Goal: Task Accomplishment & Management: Use online tool/utility

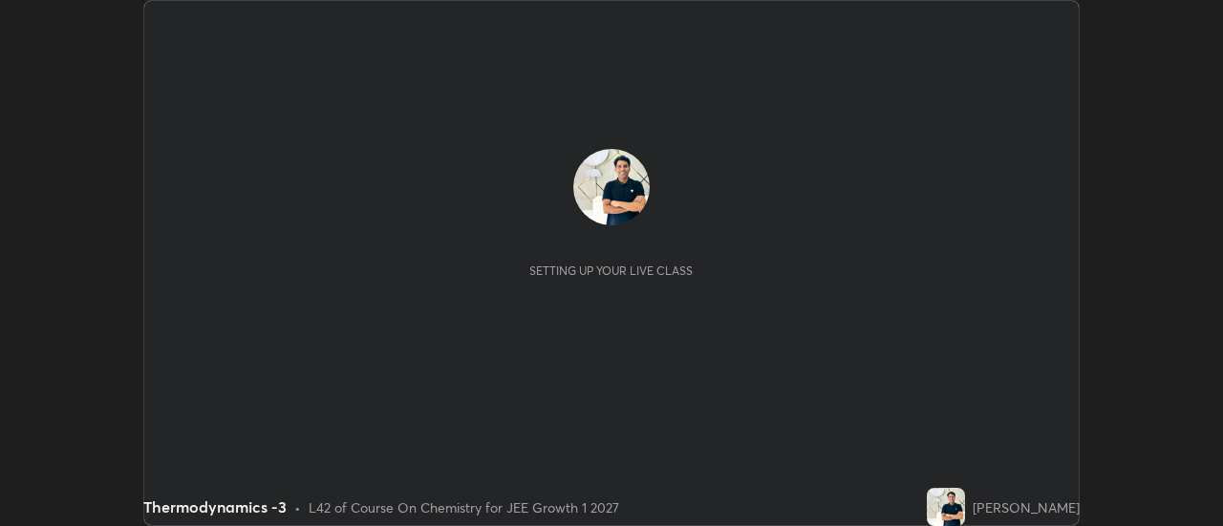
scroll to position [526, 1222]
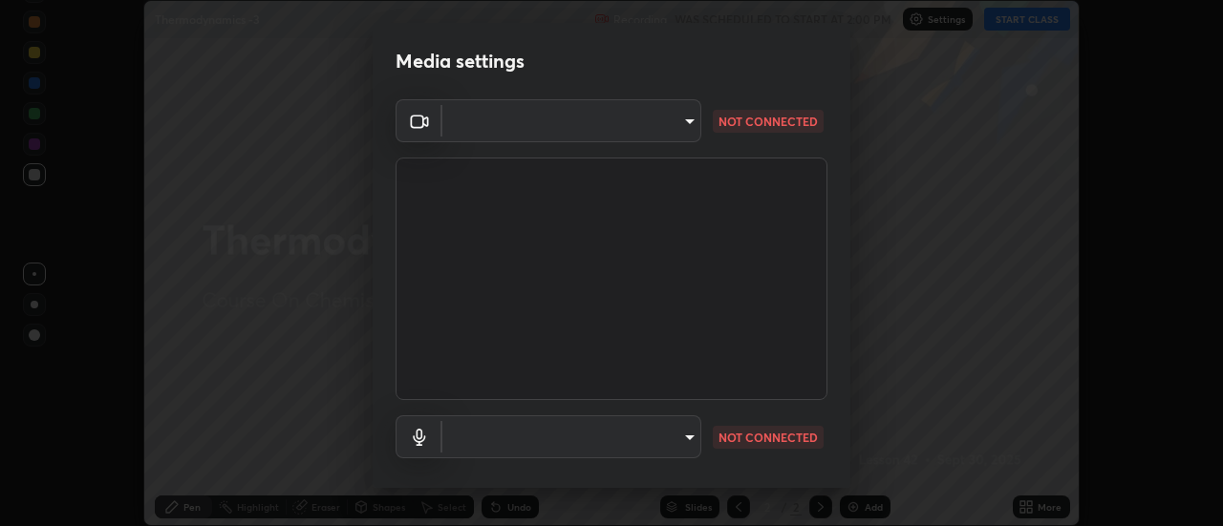
type input "c4401408a52d40c38515236f221603e9a854b9d3f030f2e841847d71f832acc5"
type input "default"
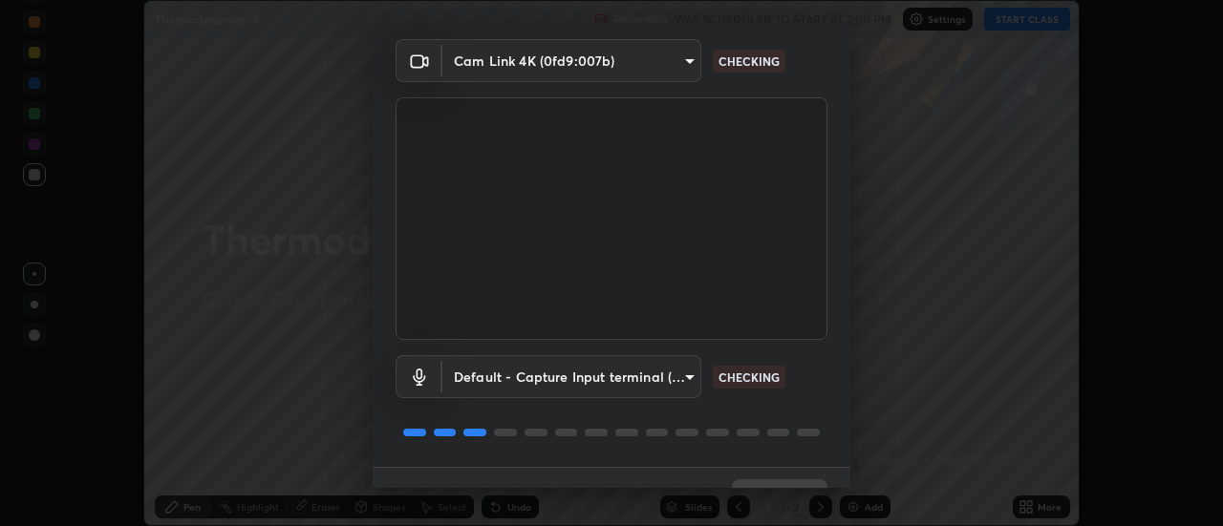
scroll to position [100, 0]
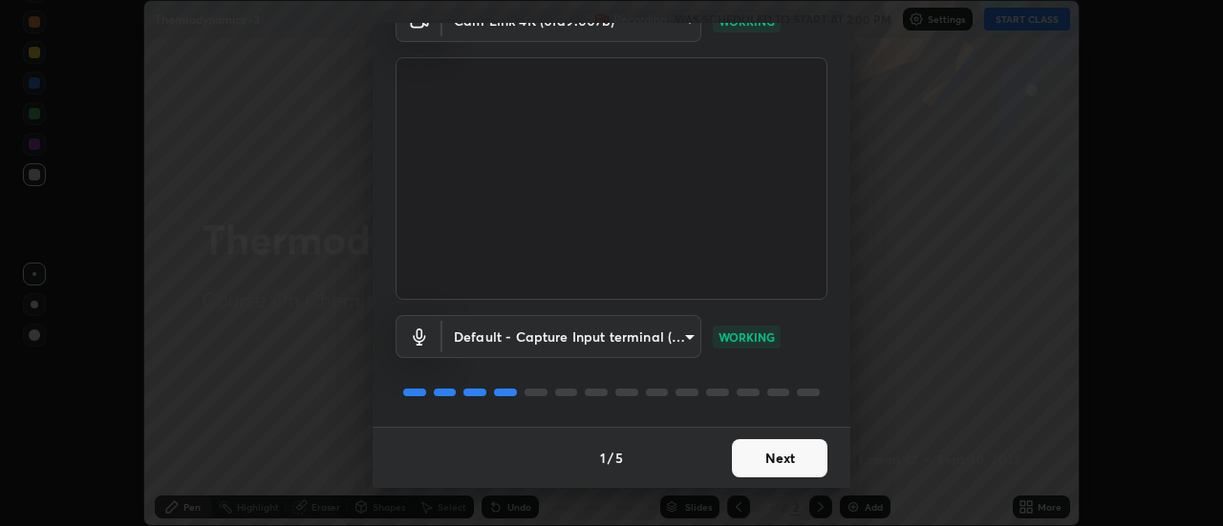
click at [790, 458] on button "Next" at bounding box center [780, 458] width 96 height 38
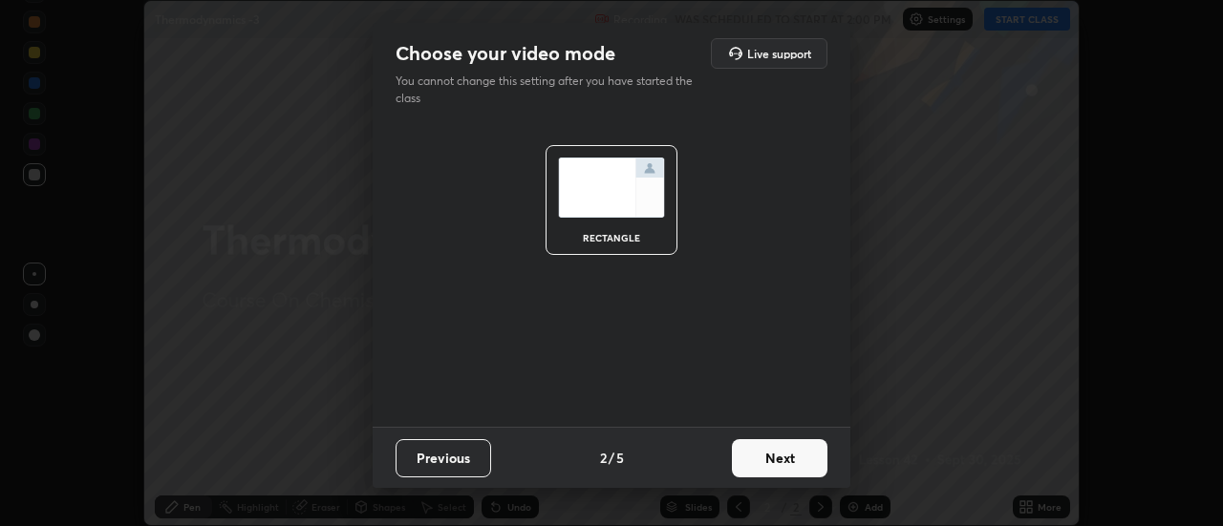
scroll to position [0, 0]
click at [800, 457] on button "Next" at bounding box center [780, 458] width 96 height 38
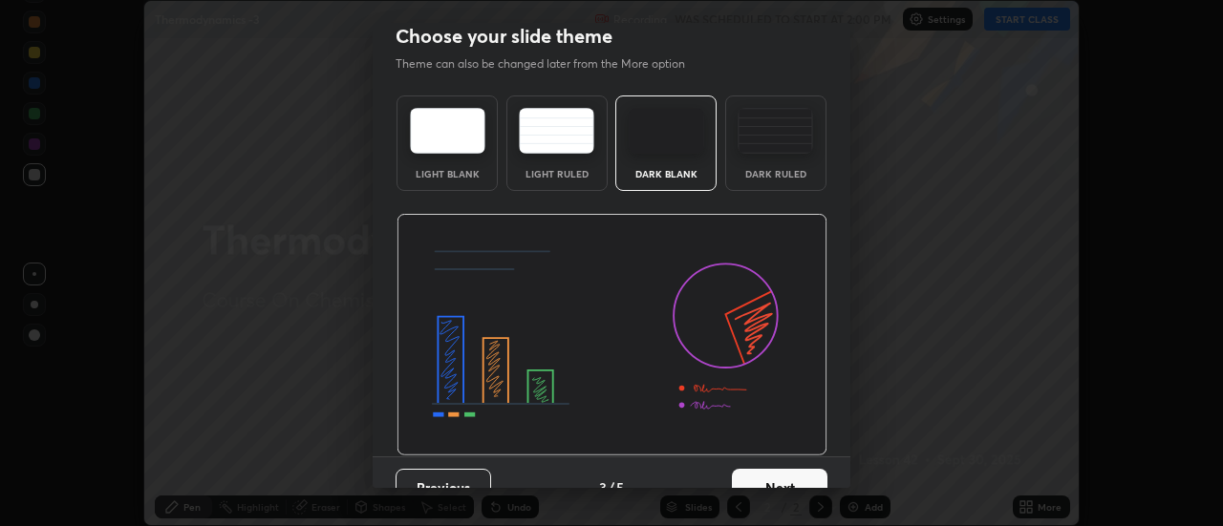
scroll to position [47, 0]
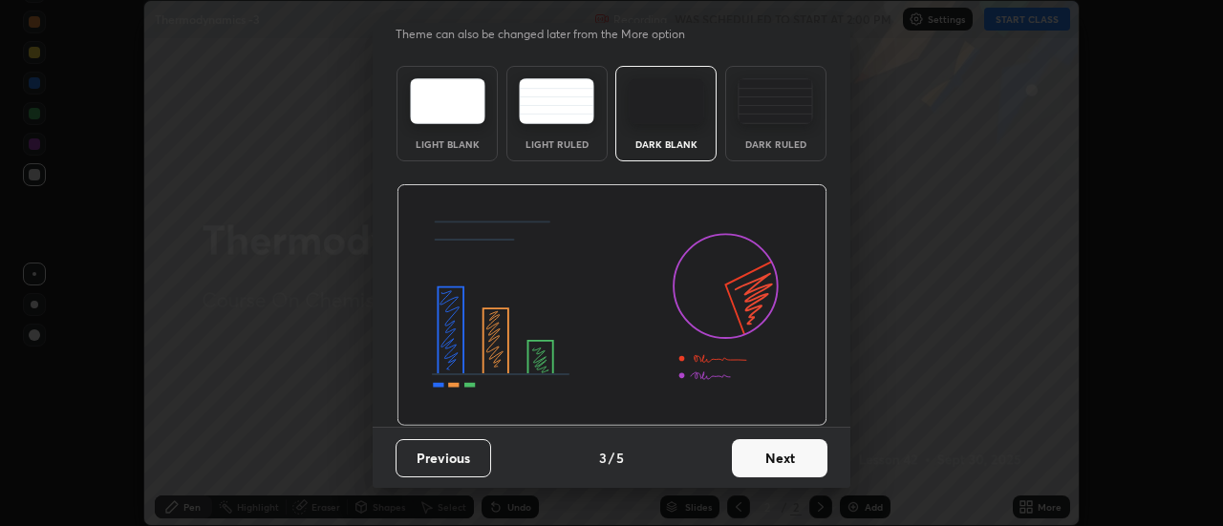
click at [800, 458] on button "Next" at bounding box center [780, 458] width 96 height 38
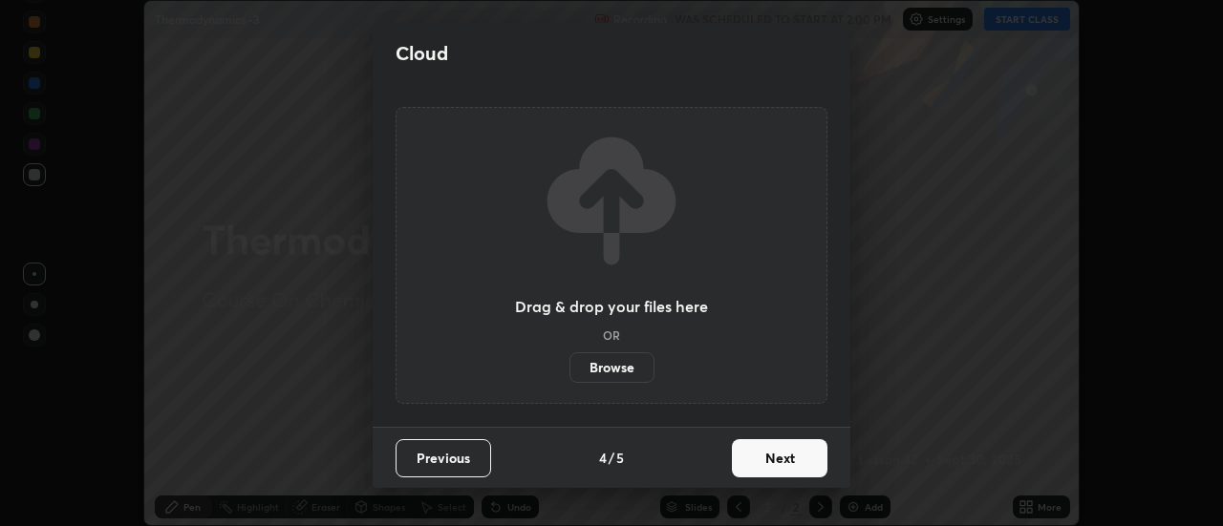
click at [804, 458] on button "Next" at bounding box center [780, 458] width 96 height 38
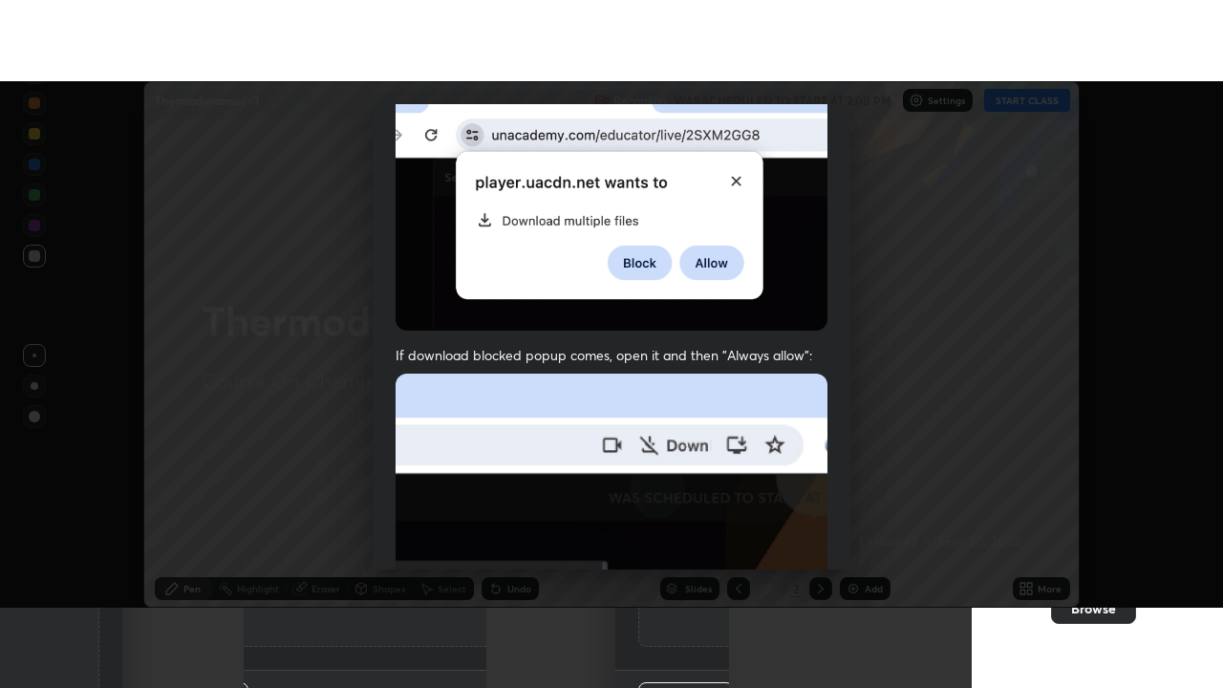
scroll to position [478, 0]
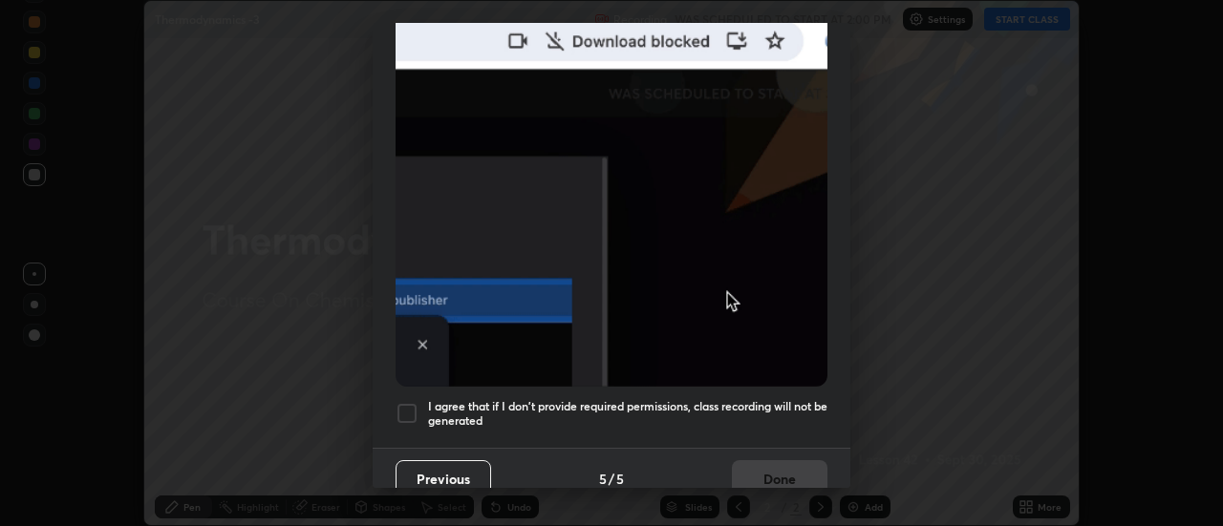
click at [782, 402] on h5 "I agree that if I don't provide required permissions, class recording will not …" at bounding box center [627, 414] width 399 height 30
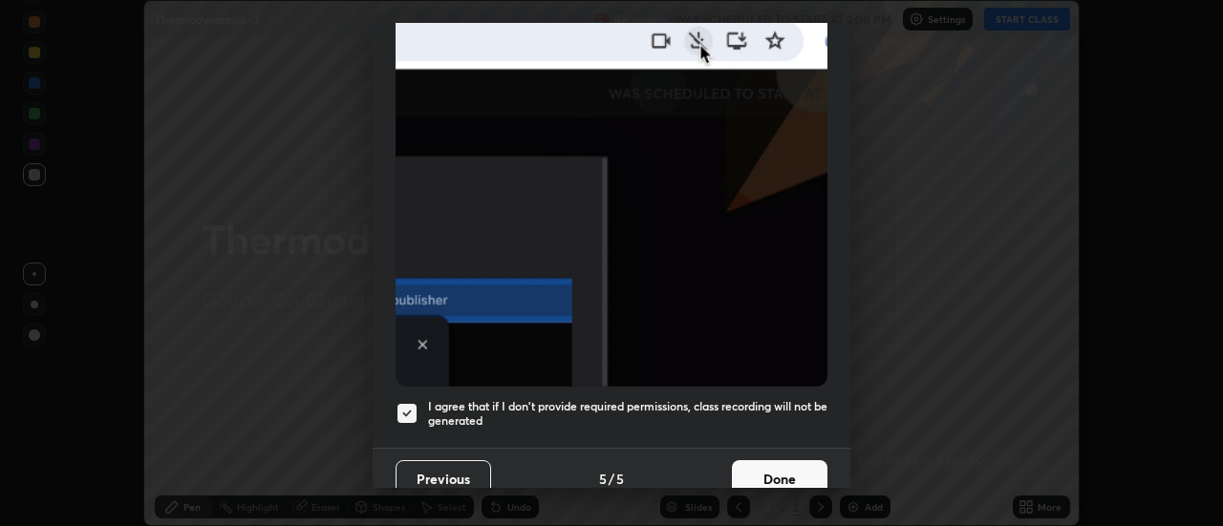
click at [776, 467] on button "Done" at bounding box center [780, 479] width 96 height 38
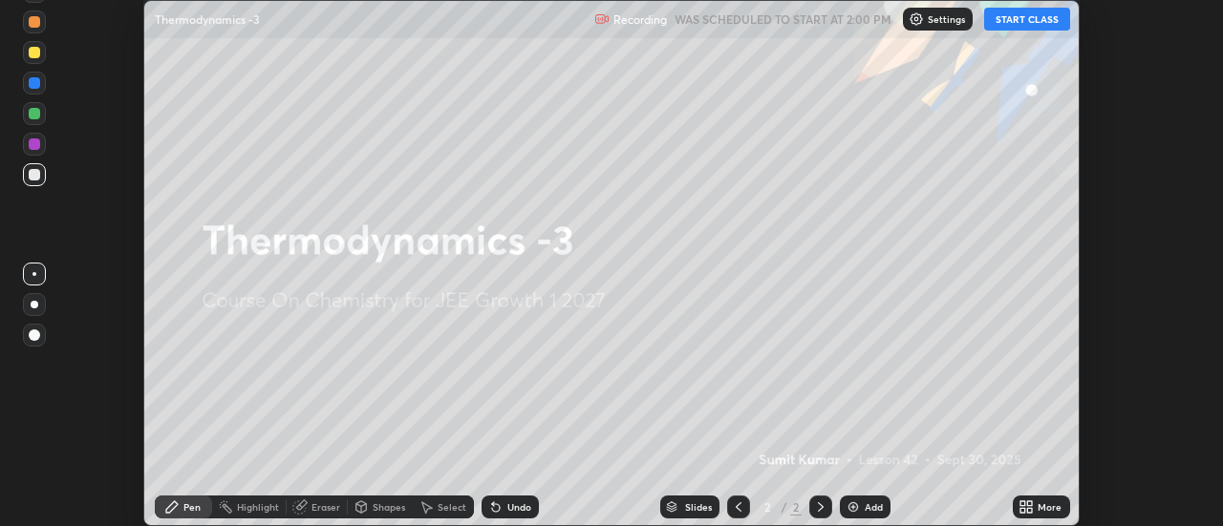
click at [1030, 509] on icon at bounding box center [1030, 510] width 5 height 5
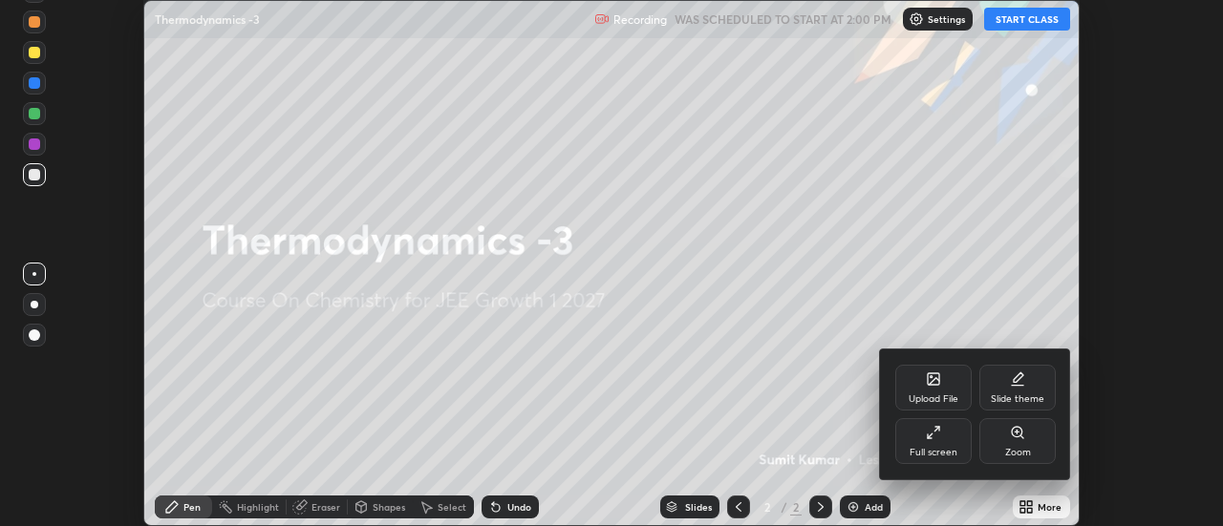
click at [945, 439] on div "Full screen" at bounding box center [933, 441] width 76 height 46
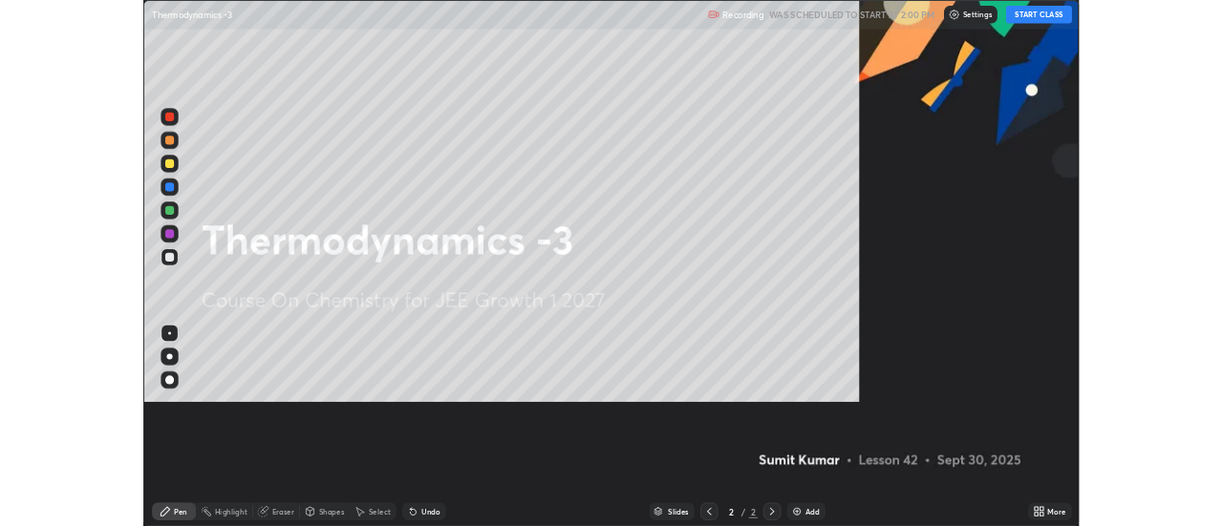
scroll to position [688, 1223]
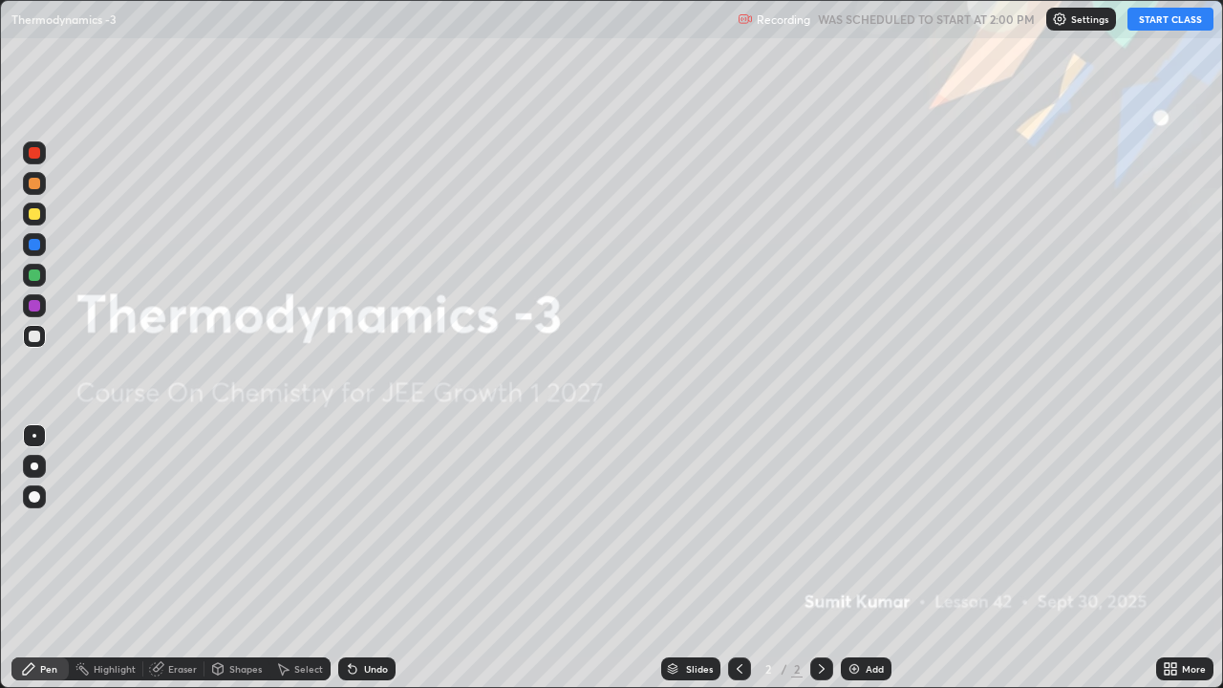
click at [1158, 21] on button "START CLASS" at bounding box center [1170, 19] width 86 height 23
click at [861, 525] on div "Add" at bounding box center [865, 668] width 51 height 23
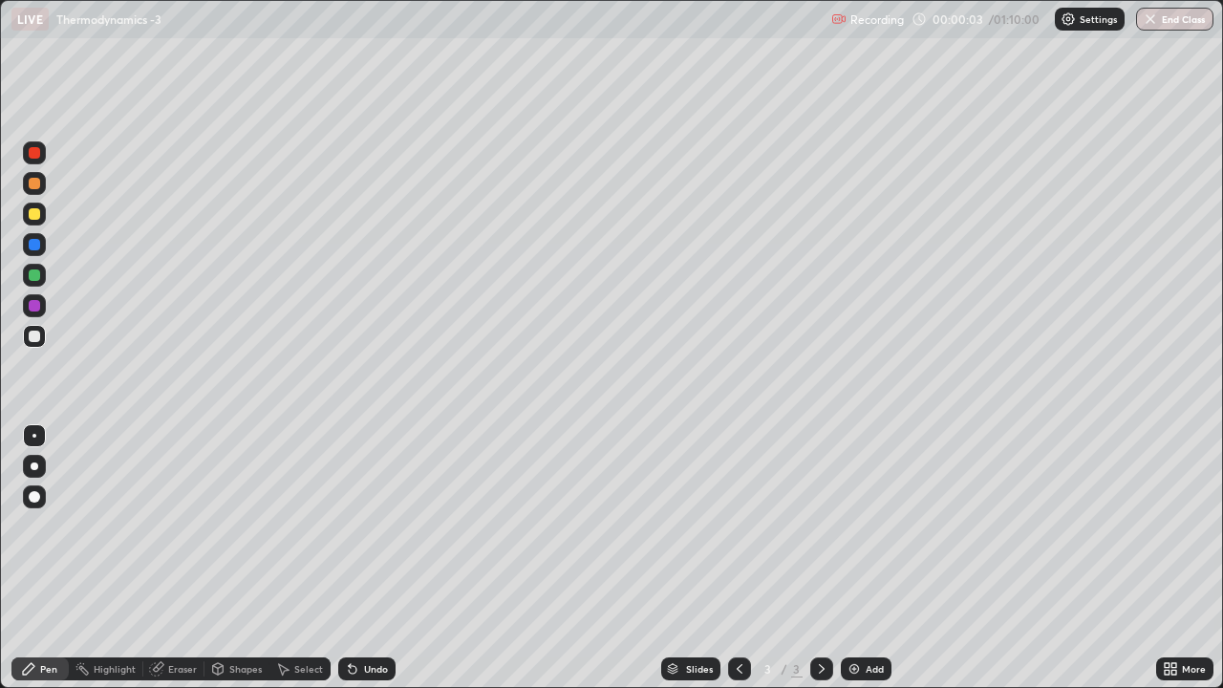
click at [229, 525] on div "Shapes" at bounding box center [245, 669] width 32 height 10
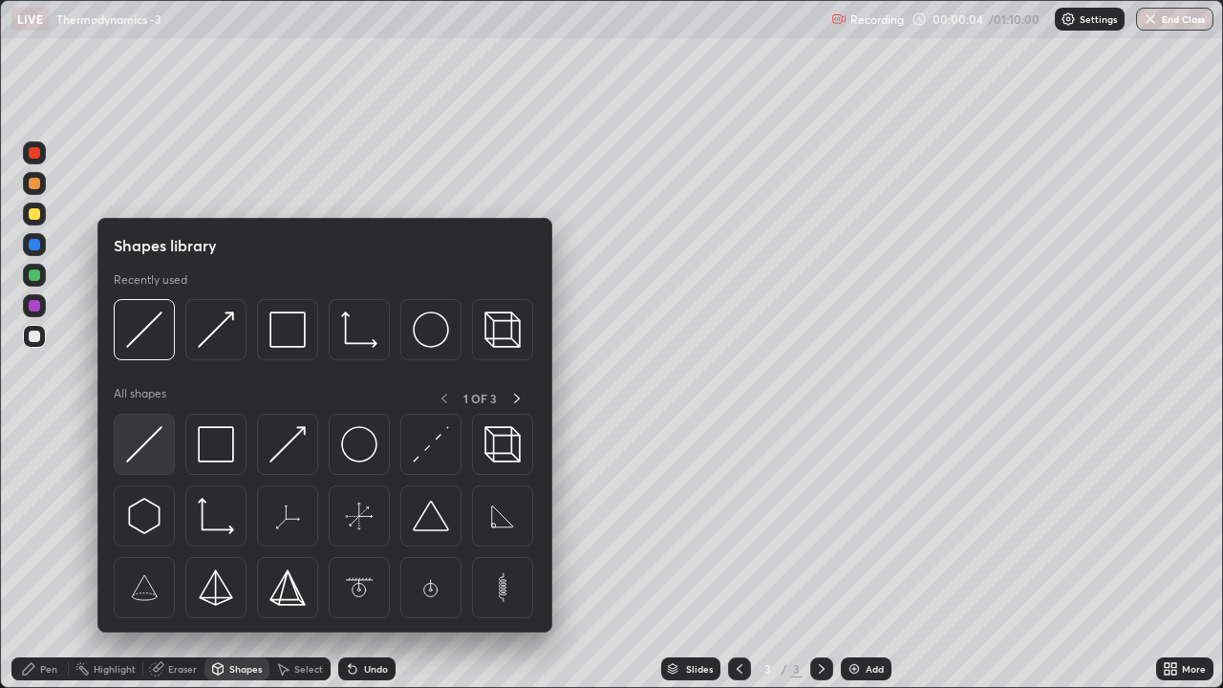
click at [149, 441] on img at bounding box center [144, 444] width 36 height 36
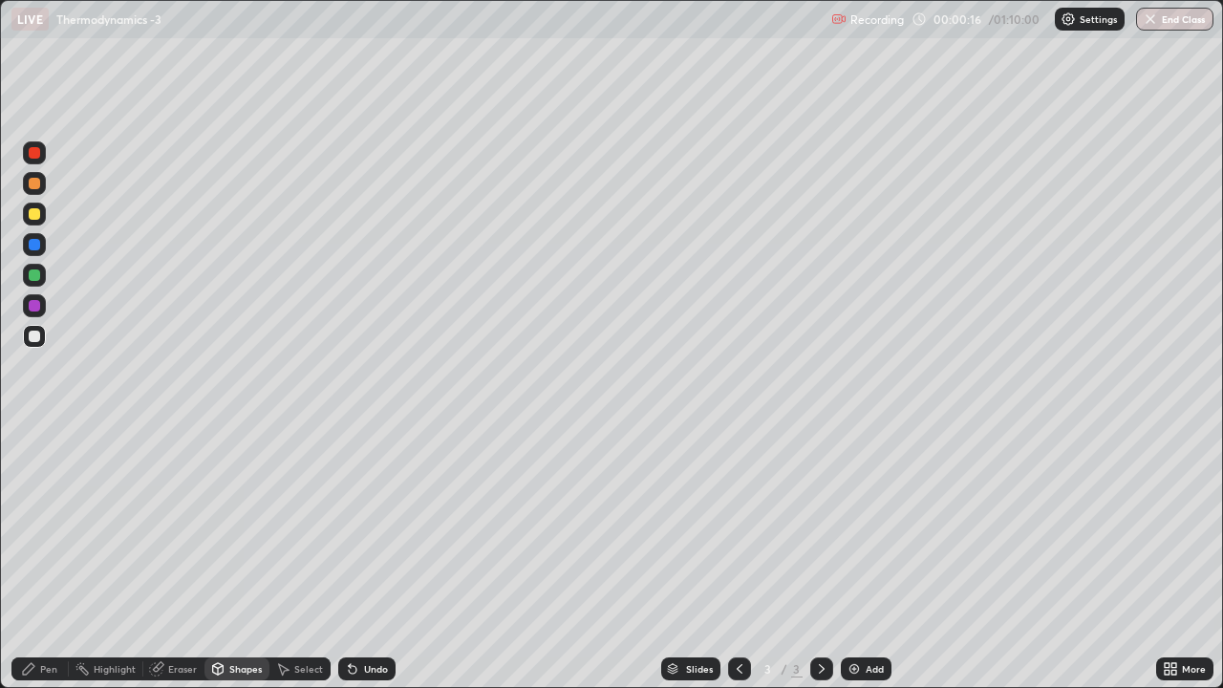
click at [58, 525] on div "Pen" at bounding box center [39, 668] width 57 height 23
click at [32, 217] on div at bounding box center [34, 213] width 11 height 11
click at [244, 525] on div "Shapes" at bounding box center [245, 669] width 32 height 10
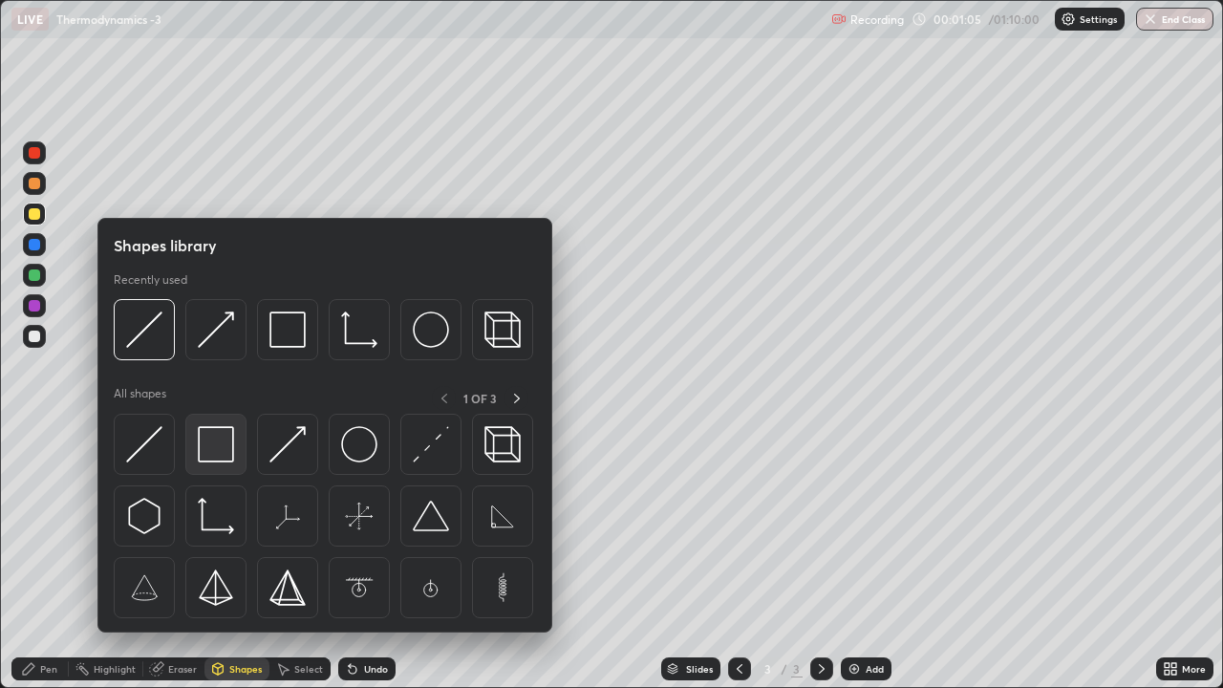
click at [220, 443] on img at bounding box center [216, 444] width 36 height 36
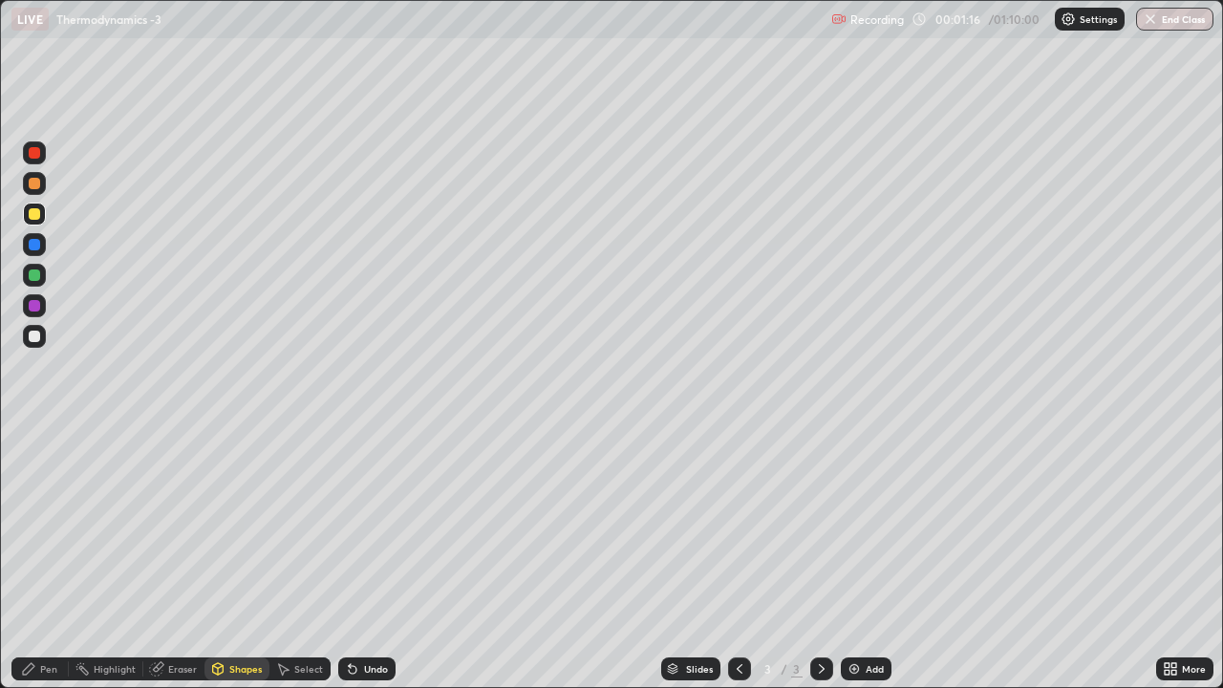
click at [164, 525] on div "Eraser" at bounding box center [173, 668] width 61 height 23
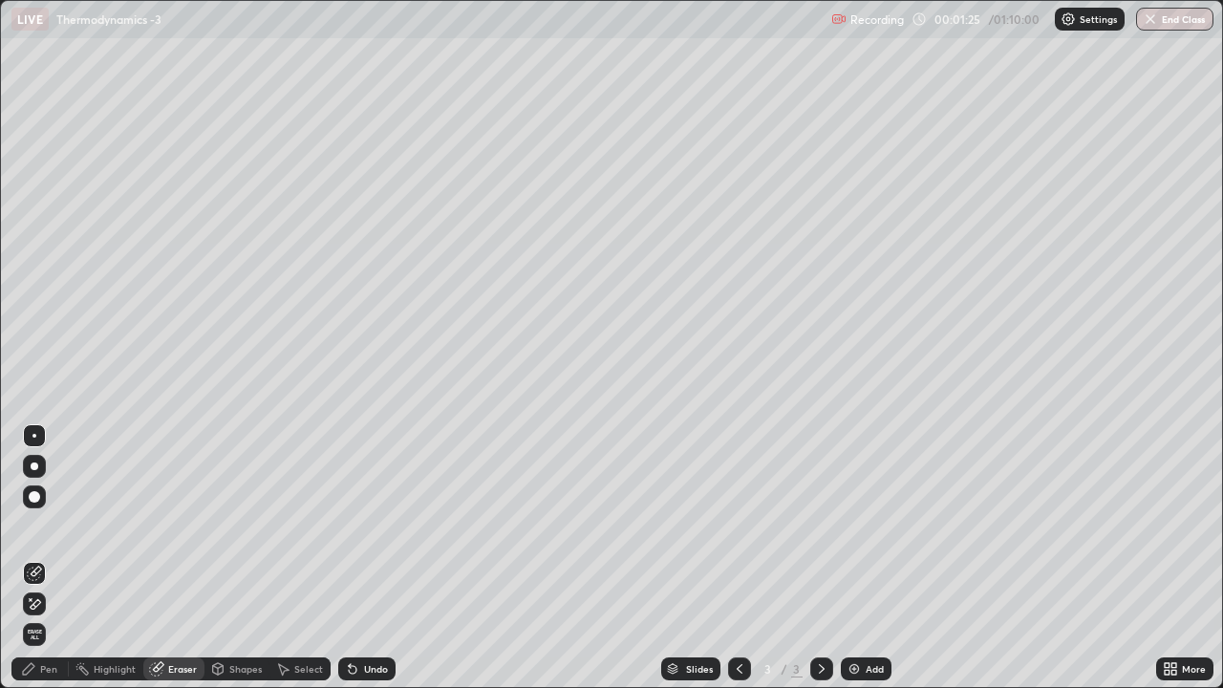
click at [229, 525] on div "Shapes" at bounding box center [245, 669] width 32 height 10
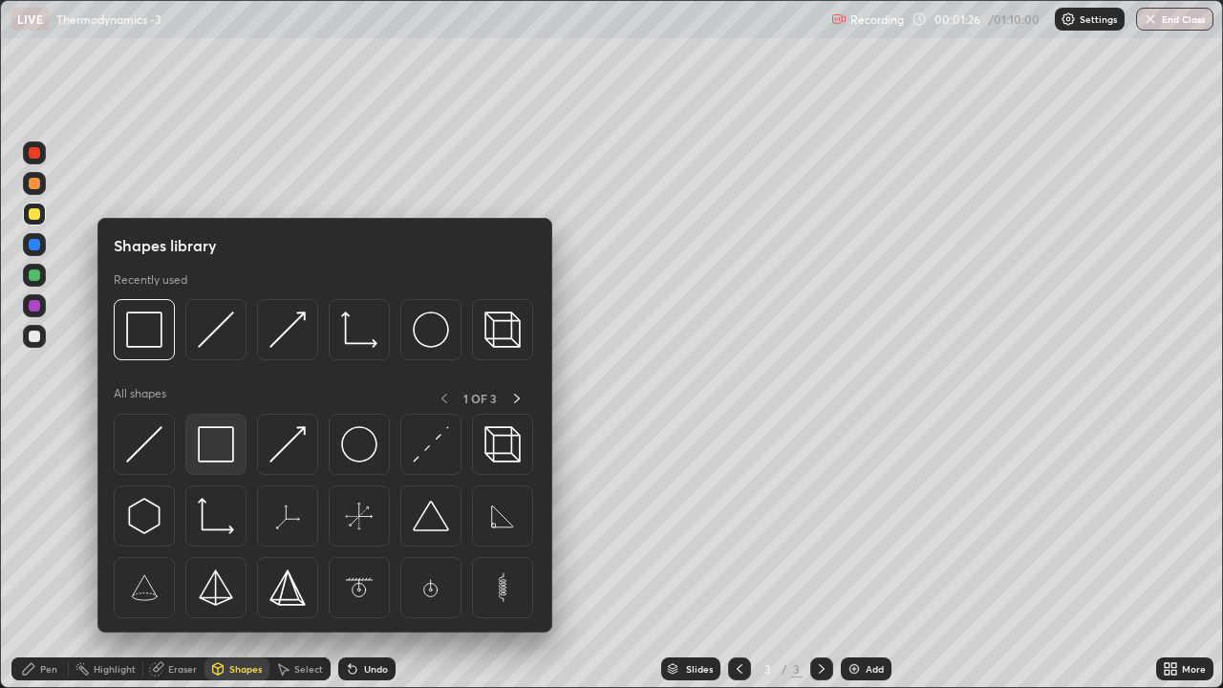
click at [211, 448] on img at bounding box center [216, 444] width 36 height 36
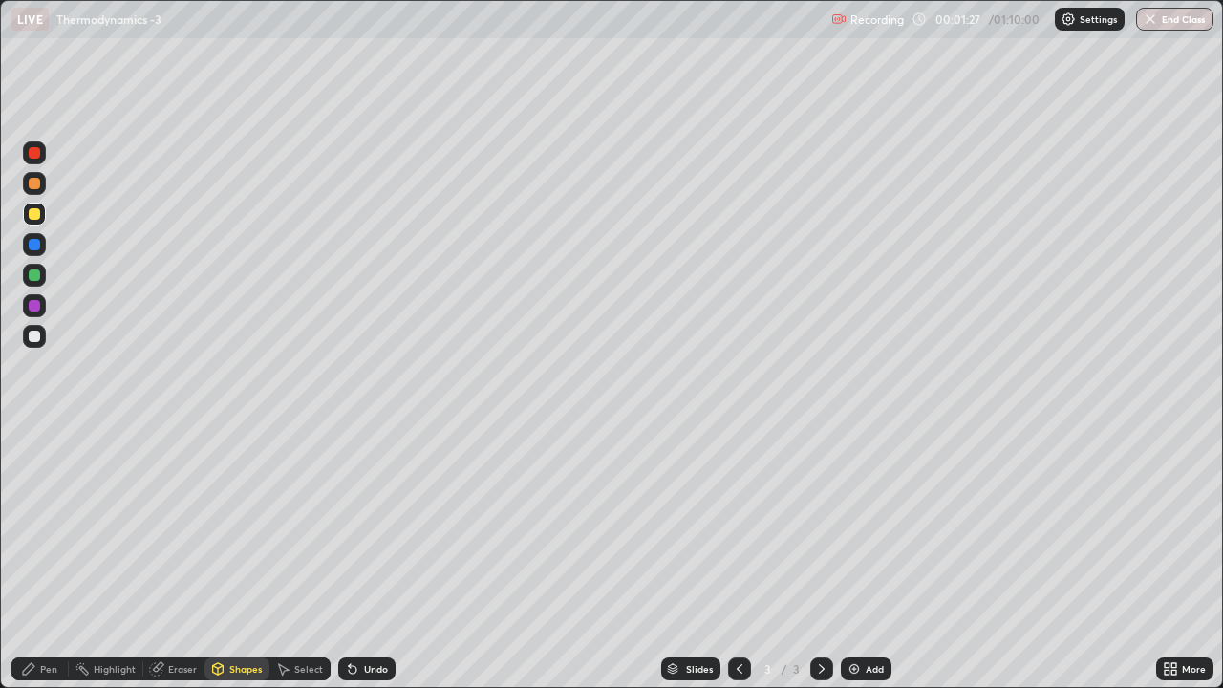
click at [34, 276] on div at bounding box center [34, 274] width 11 height 11
click at [32, 525] on icon at bounding box center [28, 668] width 11 height 11
click at [174, 525] on div "Eraser" at bounding box center [173, 668] width 61 height 23
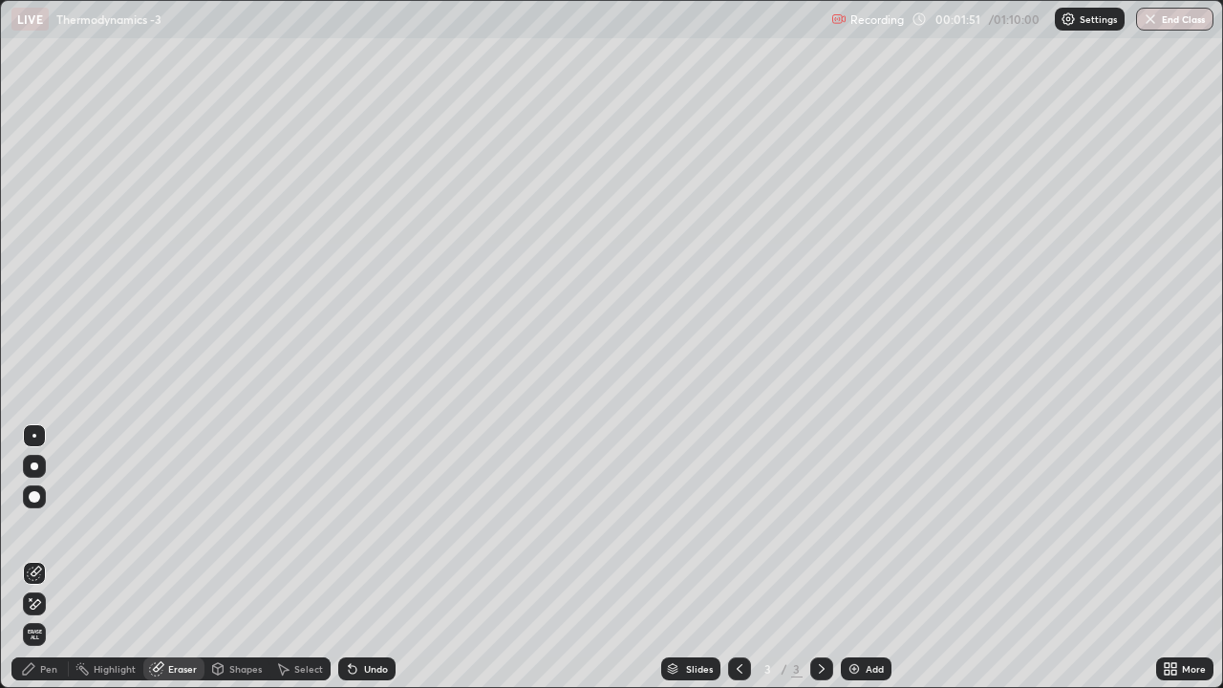
click at [173, 525] on div "Eraser" at bounding box center [182, 669] width 29 height 10
click at [221, 525] on icon at bounding box center [218, 668] width 11 height 11
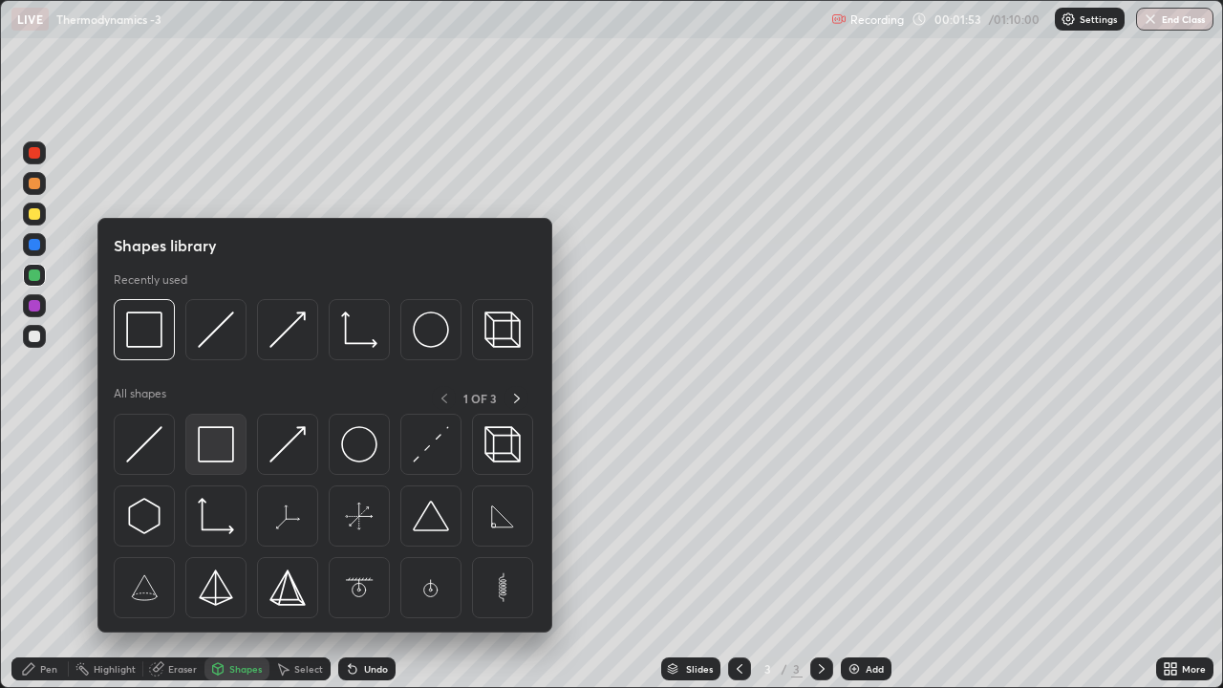
click at [209, 446] on img at bounding box center [216, 444] width 36 height 36
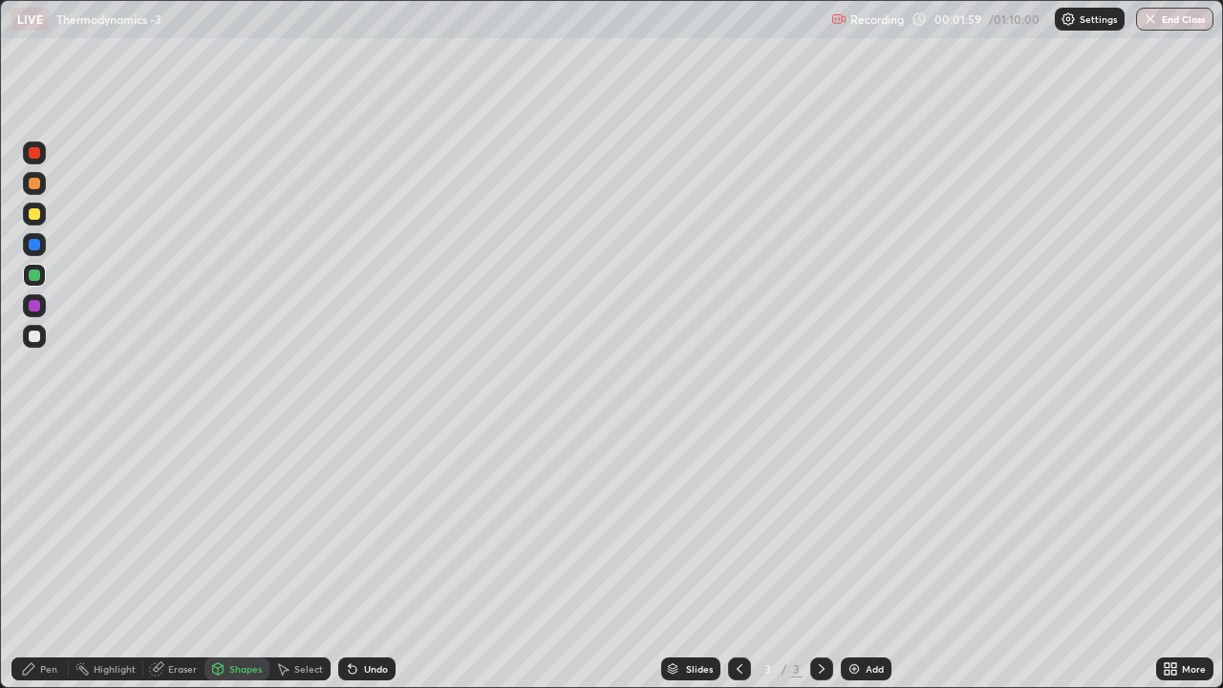
click at [60, 525] on div "Pen" at bounding box center [39, 668] width 57 height 23
click at [215, 525] on icon at bounding box center [218, 668] width 11 height 11
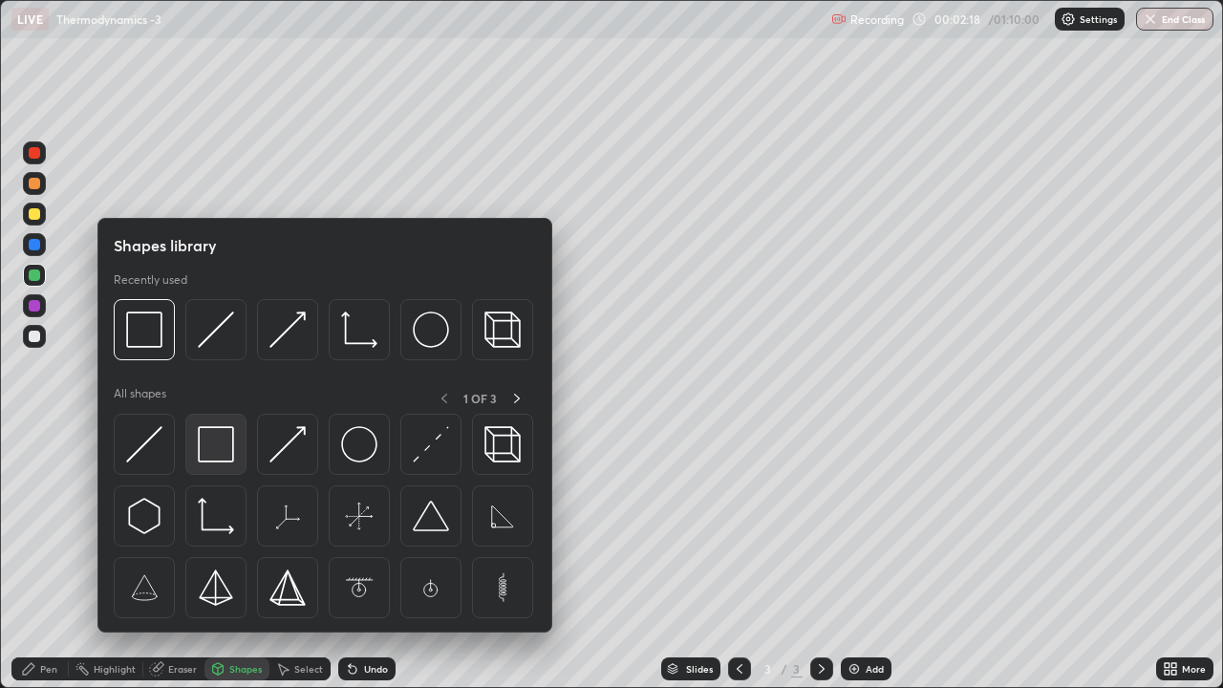
click at [208, 444] on img at bounding box center [216, 444] width 36 height 36
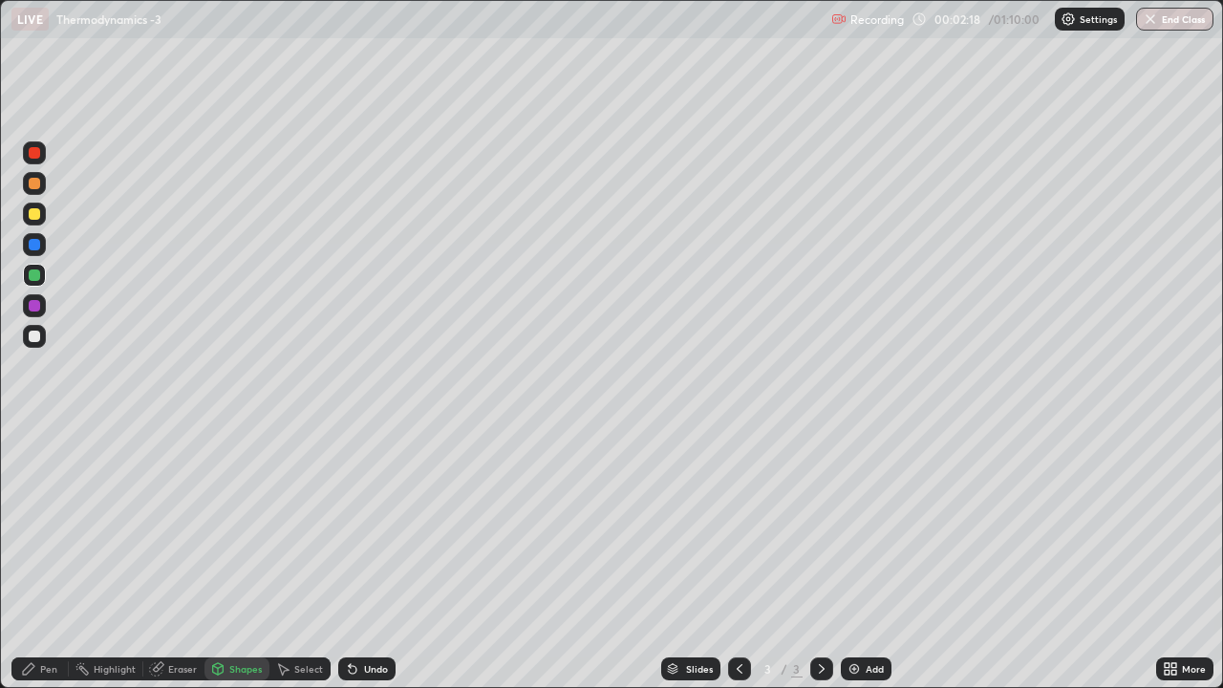
click at [34, 214] on div at bounding box center [34, 213] width 11 height 11
click at [43, 525] on div "Pen" at bounding box center [48, 669] width 17 height 10
click at [242, 525] on div "Shapes" at bounding box center [245, 669] width 32 height 10
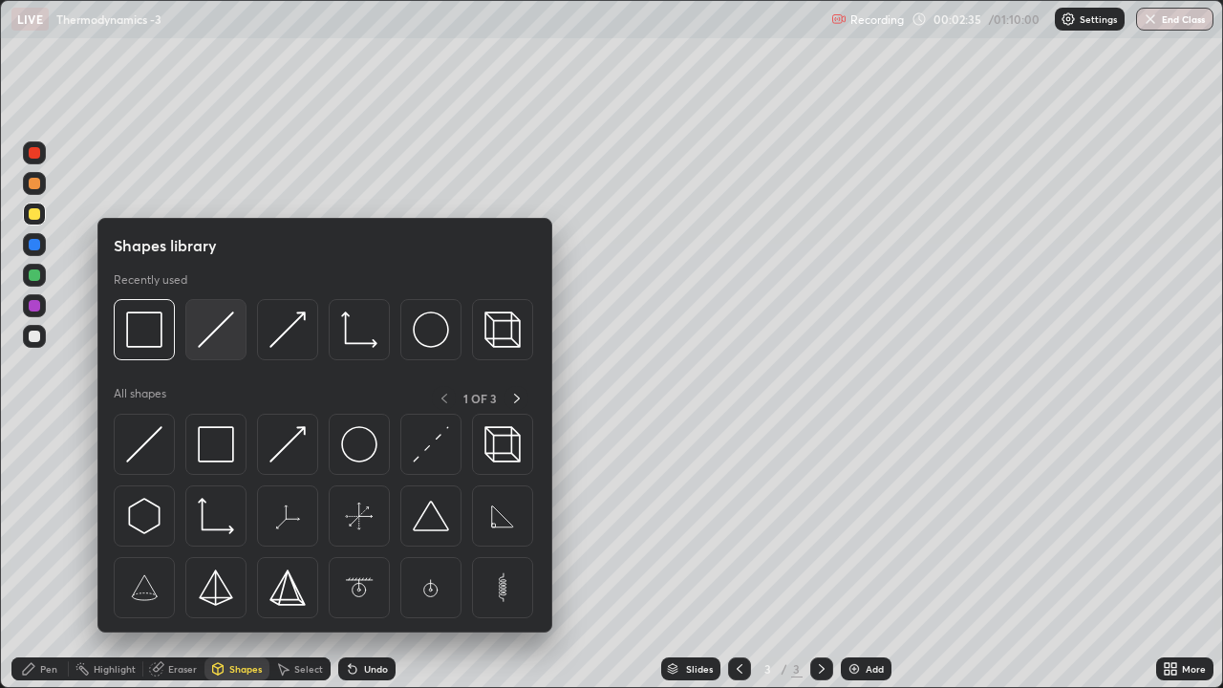
click at [214, 333] on img at bounding box center [216, 329] width 36 height 36
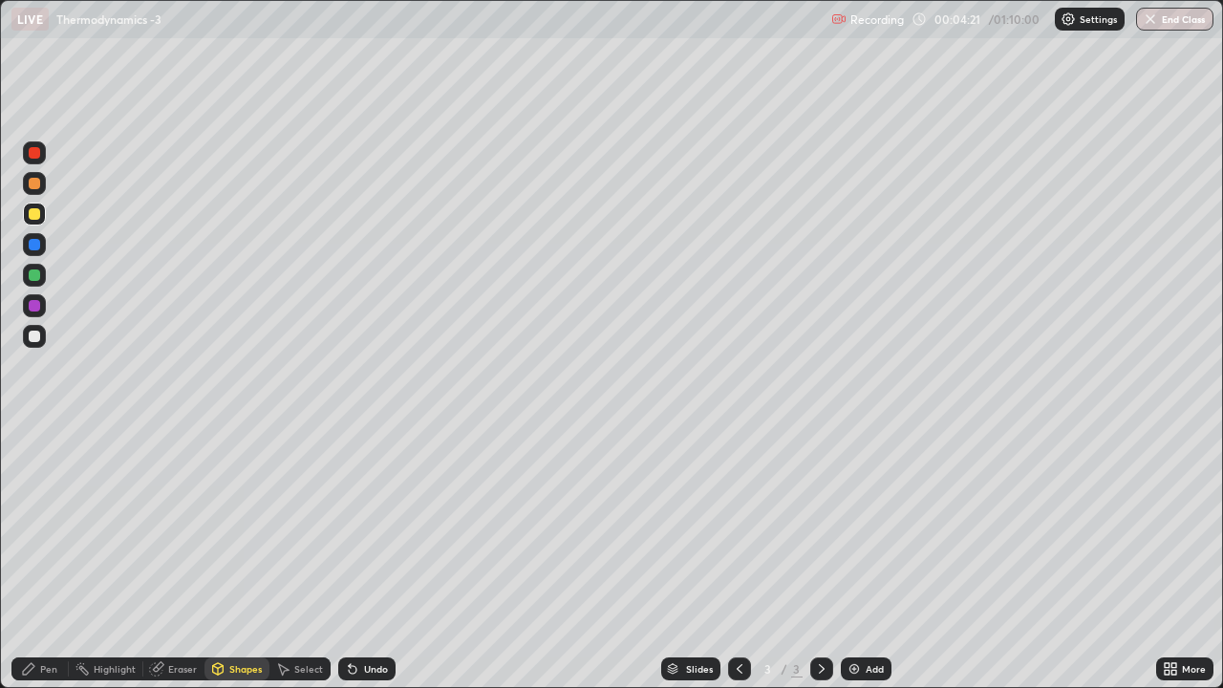
click at [359, 525] on div "Undo" at bounding box center [366, 668] width 57 height 23
click at [43, 188] on div at bounding box center [34, 183] width 23 height 23
click at [364, 525] on div "Undo" at bounding box center [376, 669] width 24 height 10
click at [56, 525] on div "Pen" at bounding box center [48, 669] width 17 height 10
click at [235, 525] on div "Shapes" at bounding box center [245, 669] width 32 height 10
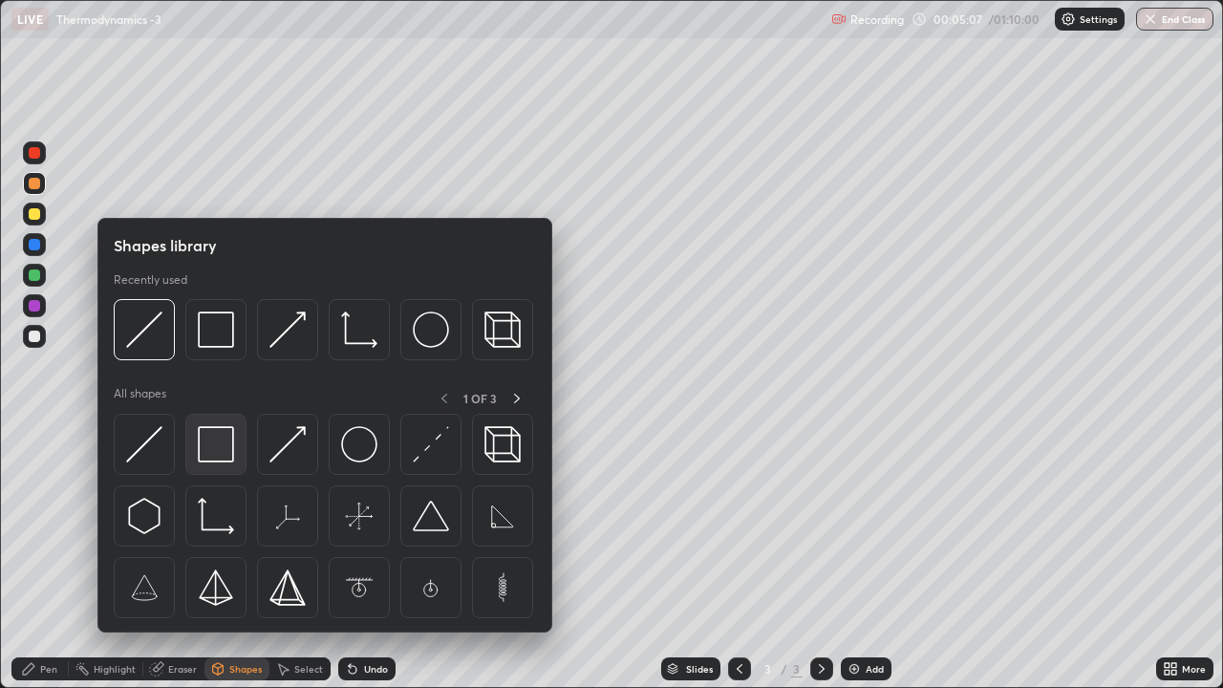
click at [220, 447] on img at bounding box center [216, 444] width 36 height 36
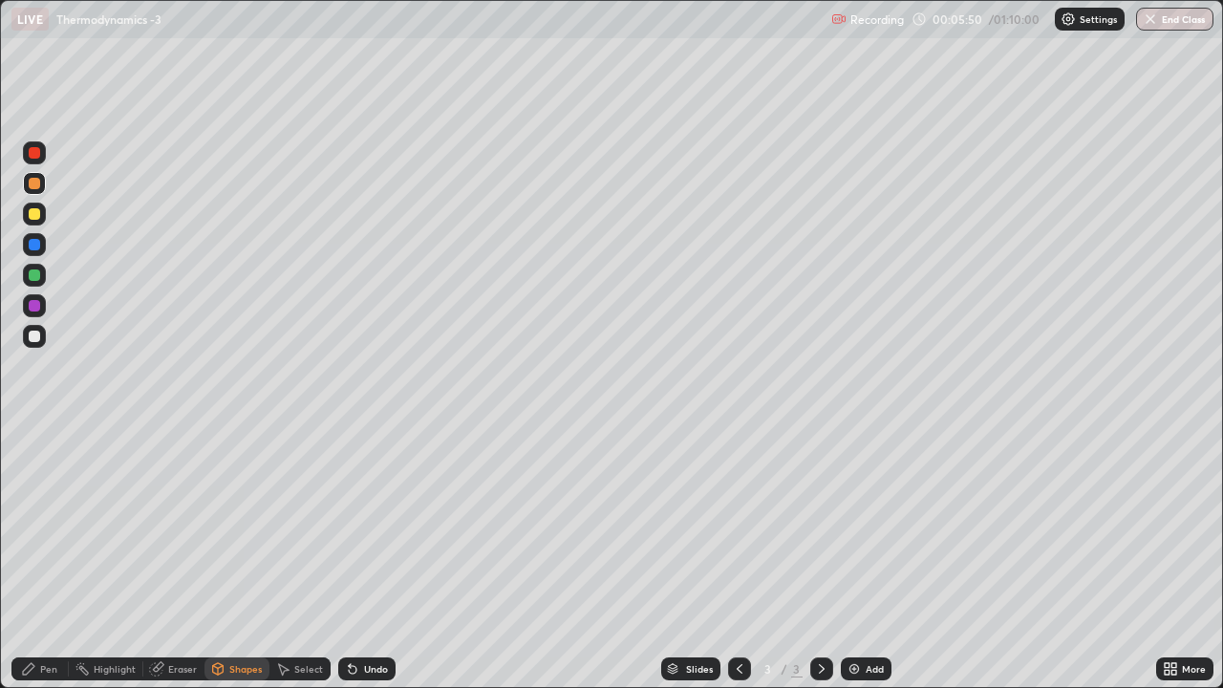
click at [369, 525] on div "Undo" at bounding box center [376, 669] width 24 height 10
click at [43, 525] on div "Pen" at bounding box center [48, 669] width 17 height 10
click at [372, 525] on div "Undo" at bounding box center [376, 669] width 24 height 10
click at [373, 525] on div "Undo" at bounding box center [376, 669] width 24 height 10
click at [376, 525] on div "Undo" at bounding box center [376, 669] width 24 height 10
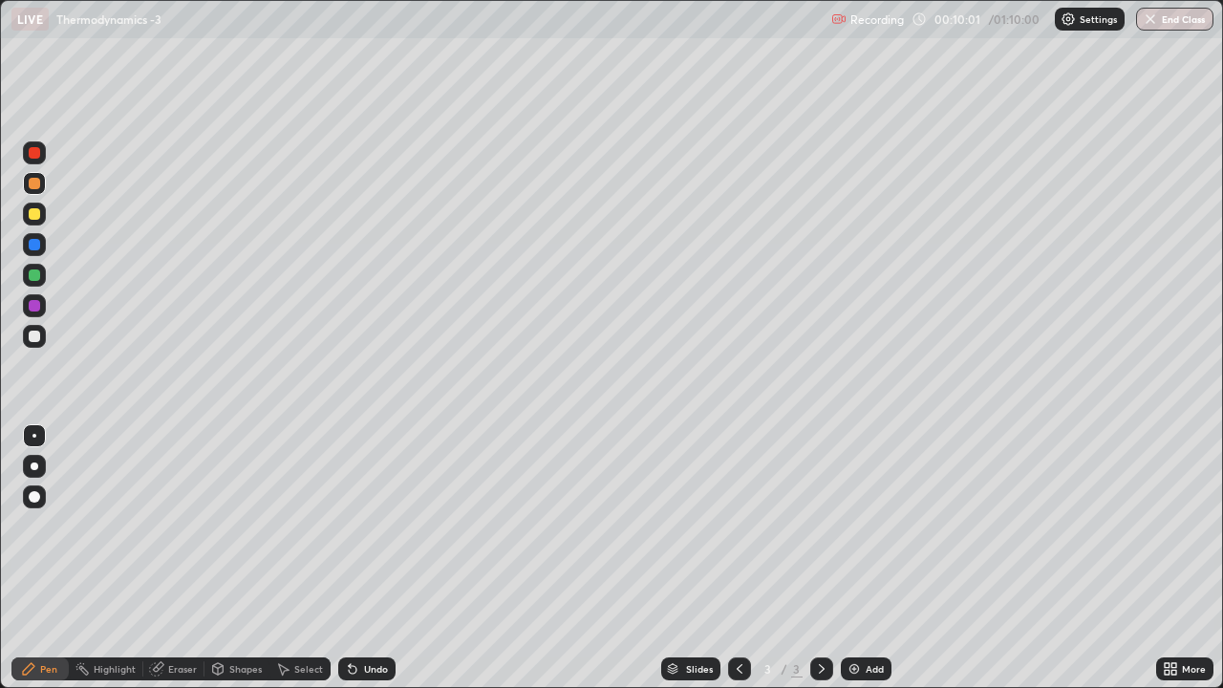
click at [385, 525] on div "Undo" at bounding box center [366, 668] width 57 height 23
click at [391, 525] on div "Undo" at bounding box center [366, 668] width 57 height 23
click at [381, 525] on div "Undo" at bounding box center [376, 669] width 24 height 10
click at [853, 525] on img at bounding box center [853, 668] width 15 height 15
click at [226, 525] on div "Shapes" at bounding box center [236, 668] width 65 height 23
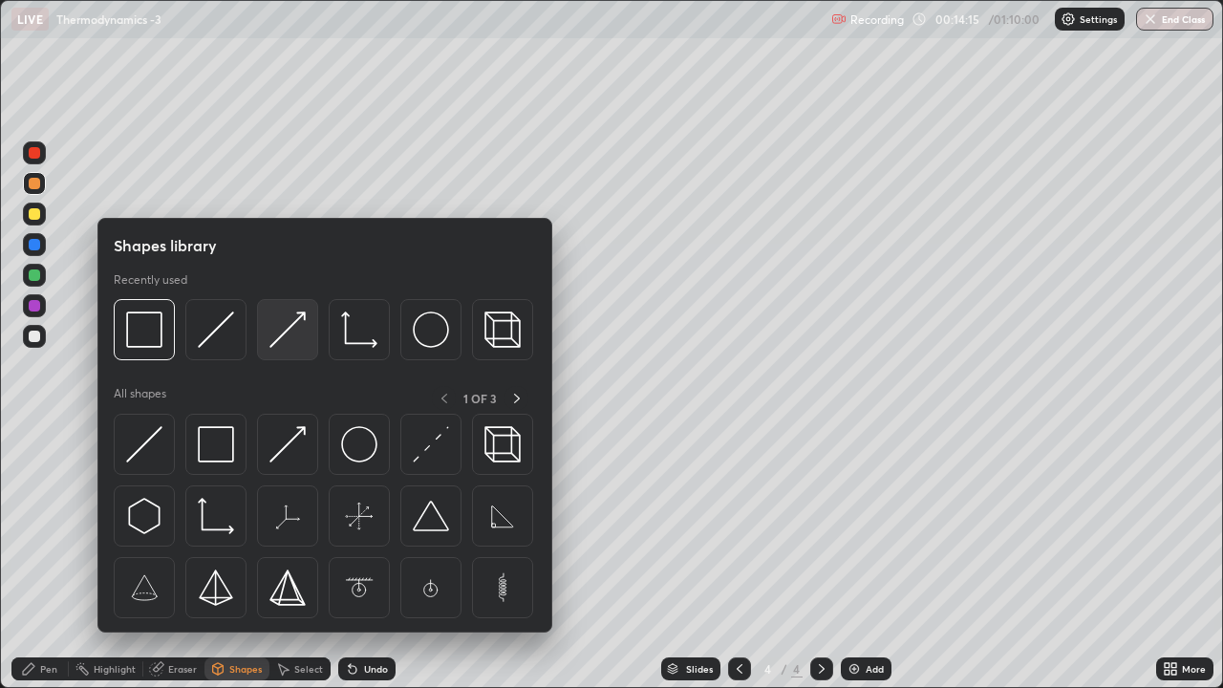
click at [279, 344] on img at bounding box center [287, 329] width 36 height 36
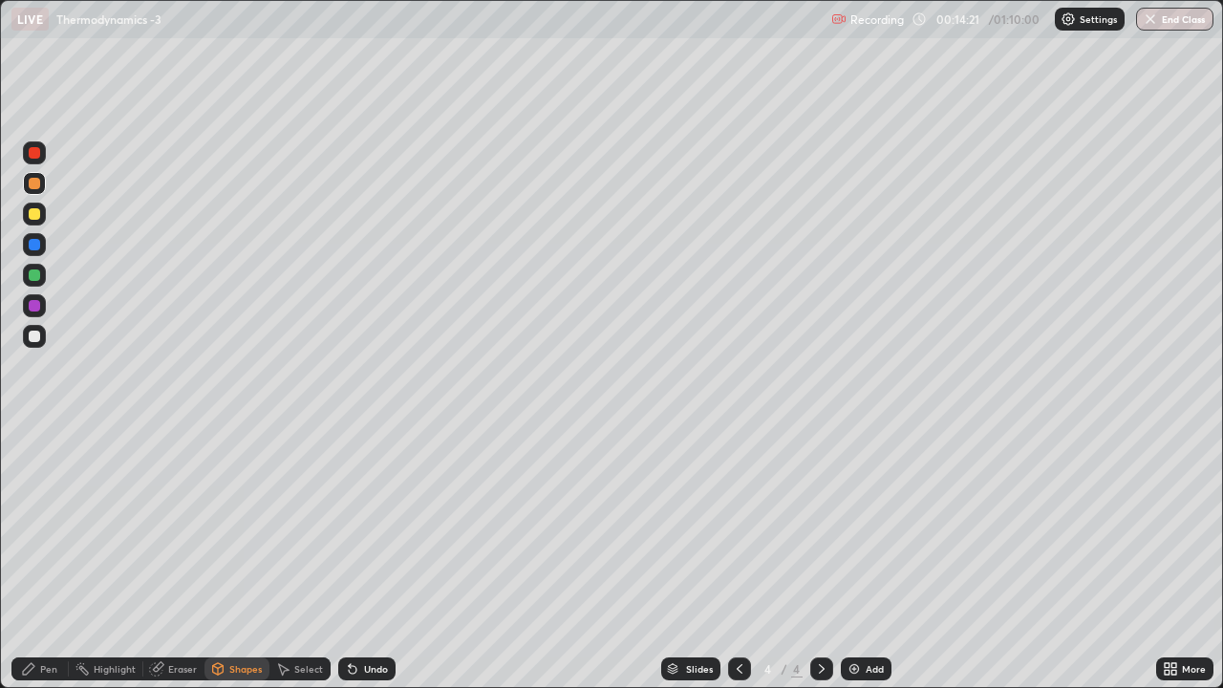
click at [39, 525] on div "Pen" at bounding box center [39, 668] width 57 height 23
click at [187, 525] on div "Eraser" at bounding box center [182, 669] width 29 height 10
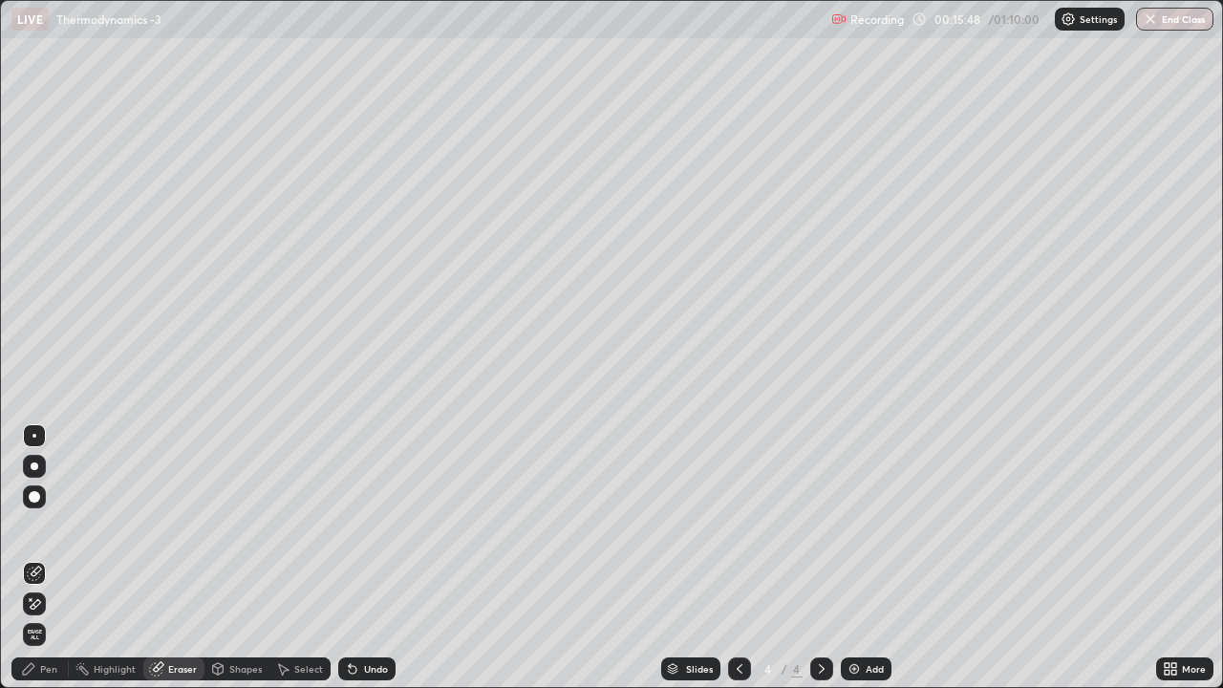
click at [35, 525] on icon at bounding box center [34, 604] width 15 height 16
click at [31, 525] on icon at bounding box center [31, 599] width 2 height 2
click at [357, 525] on icon at bounding box center [352, 668] width 15 height 15
click at [368, 525] on div "Undo" at bounding box center [376, 669] width 24 height 10
click at [365, 525] on div "Undo" at bounding box center [376, 669] width 24 height 10
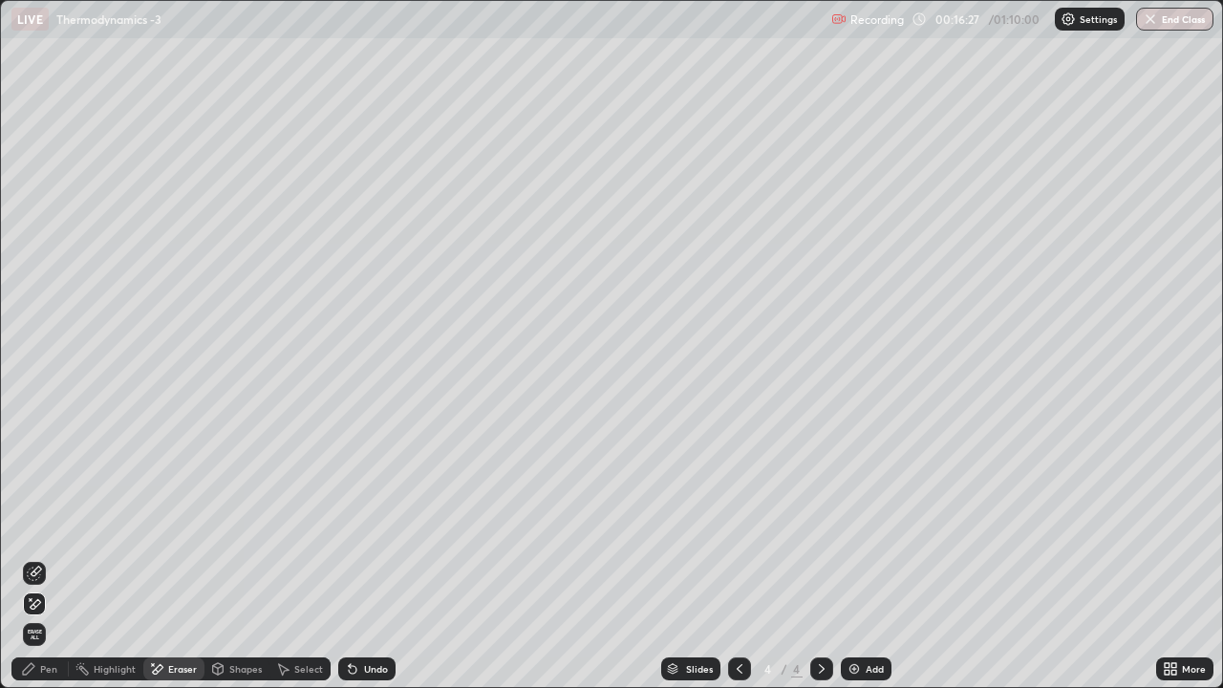
click at [43, 525] on div "Pen" at bounding box center [48, 669] width 17 height 10
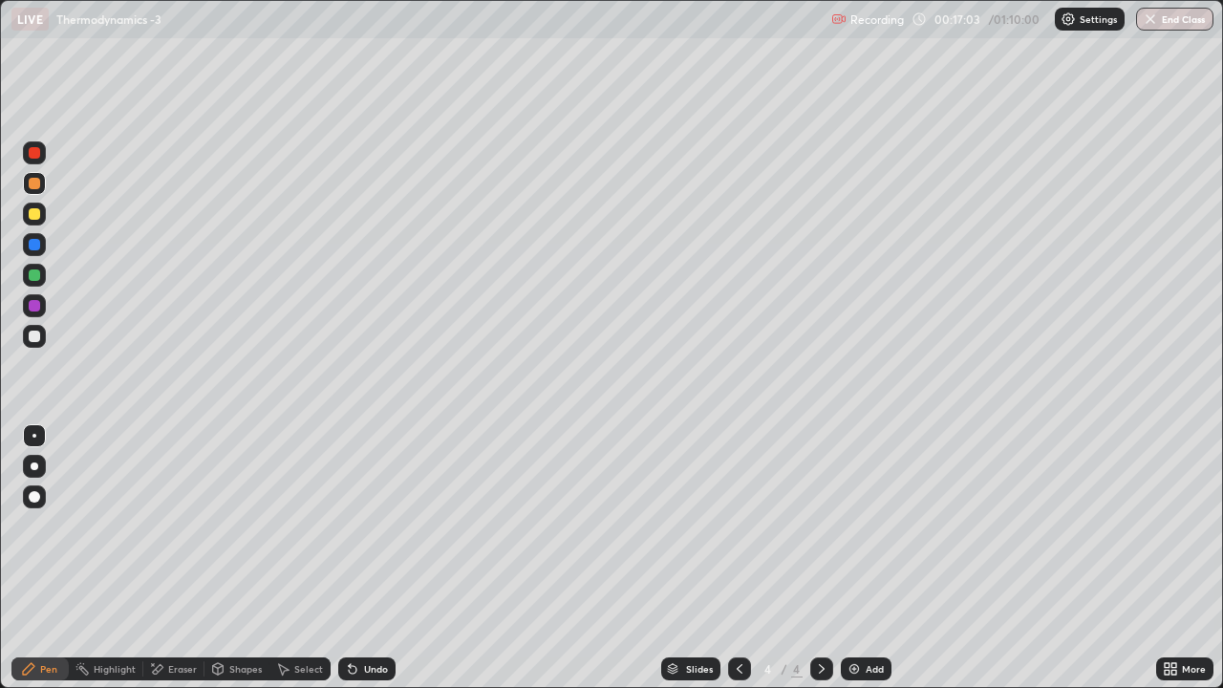
click at [737, 525] on div at bounding box center [739, 668] width 23 height 23
click at [820, 525] on icon at bounding box center [821, 668] width 15 height 15
click at [1170, 525] on icon at bounding box center [1169, 668] width 15 height 15
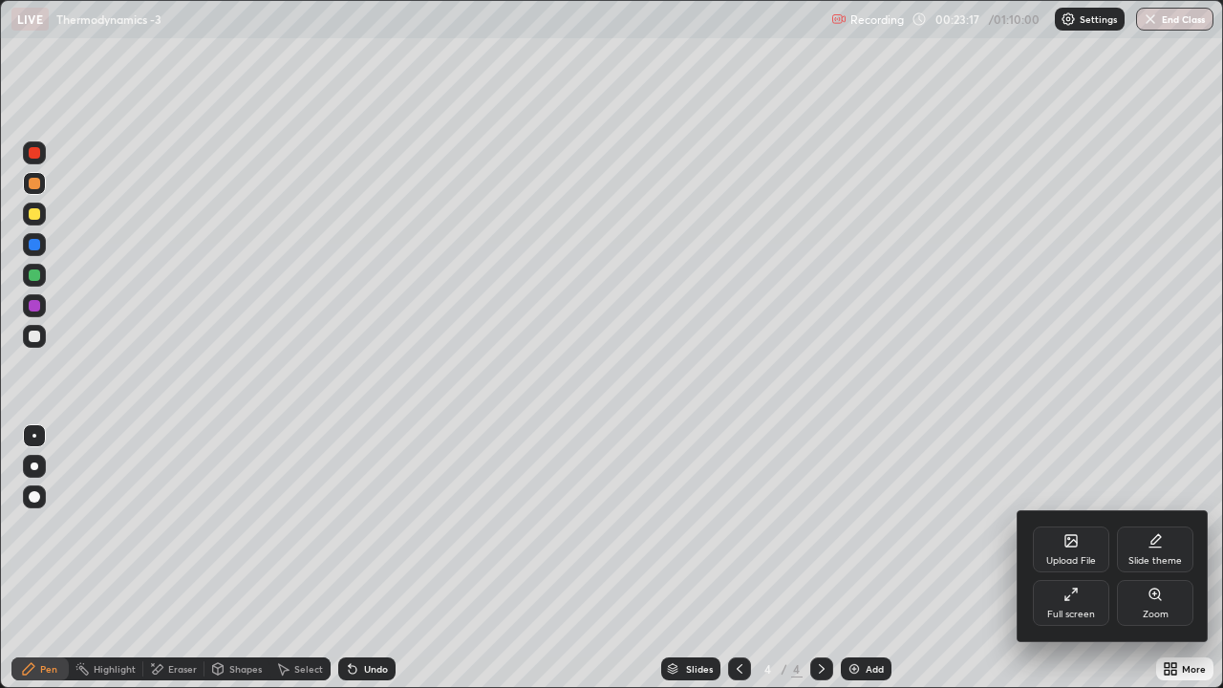
click at [1074, 525] on div "Full screen" at bounding box center [1070, 603] width 76 height 46
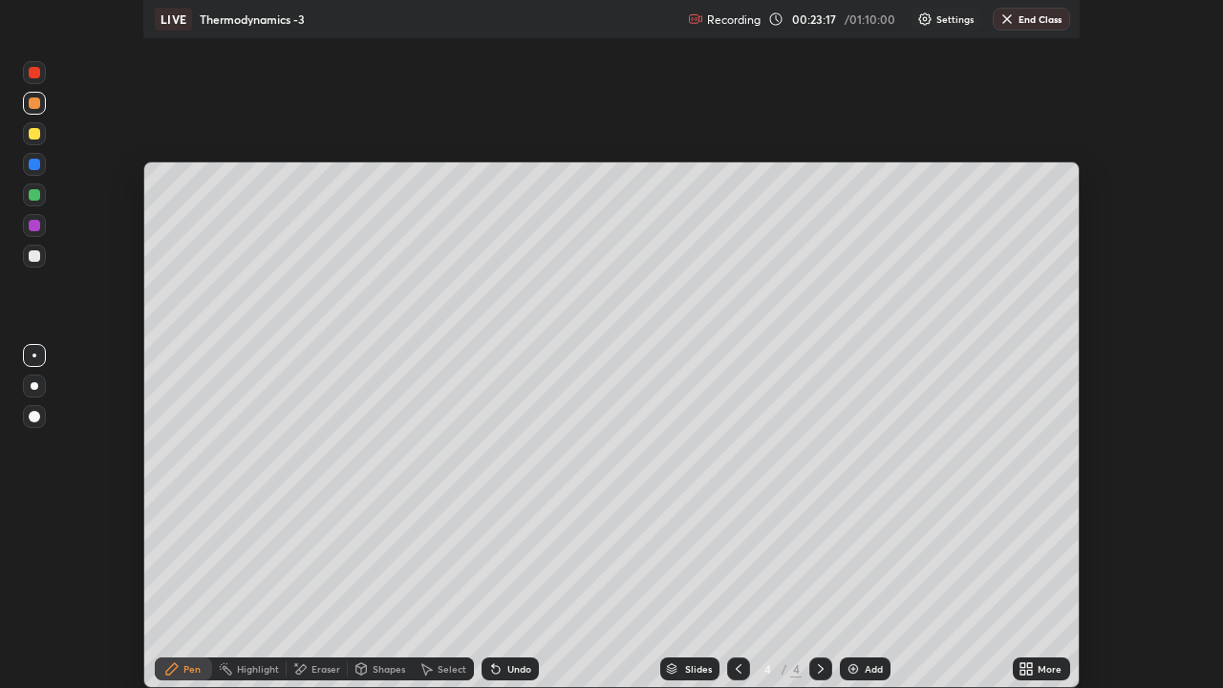
scroll to position [94982, 94285]
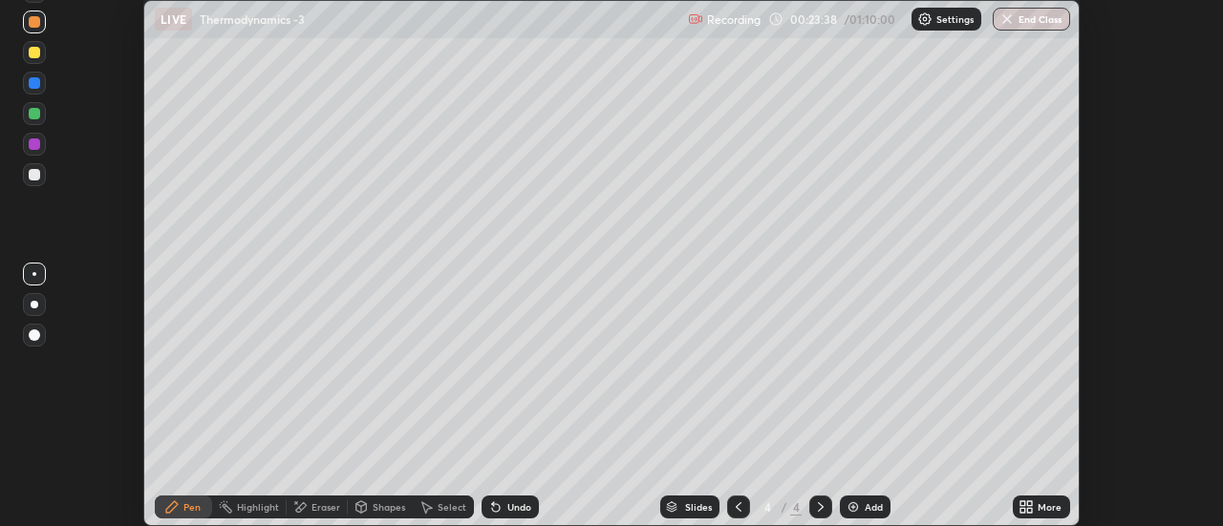
click at [1029, 505] on icon at bounding box center [1030, 503] width 5 height 5
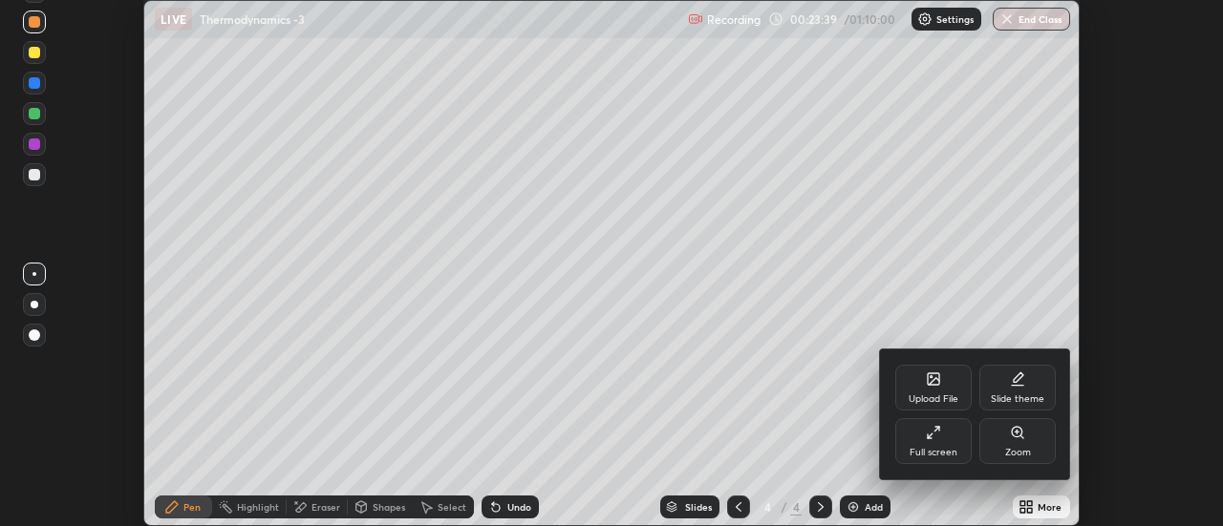
click at [941, 388] on div "Upload File" at bounding box center [933, 388] width 76 height 46
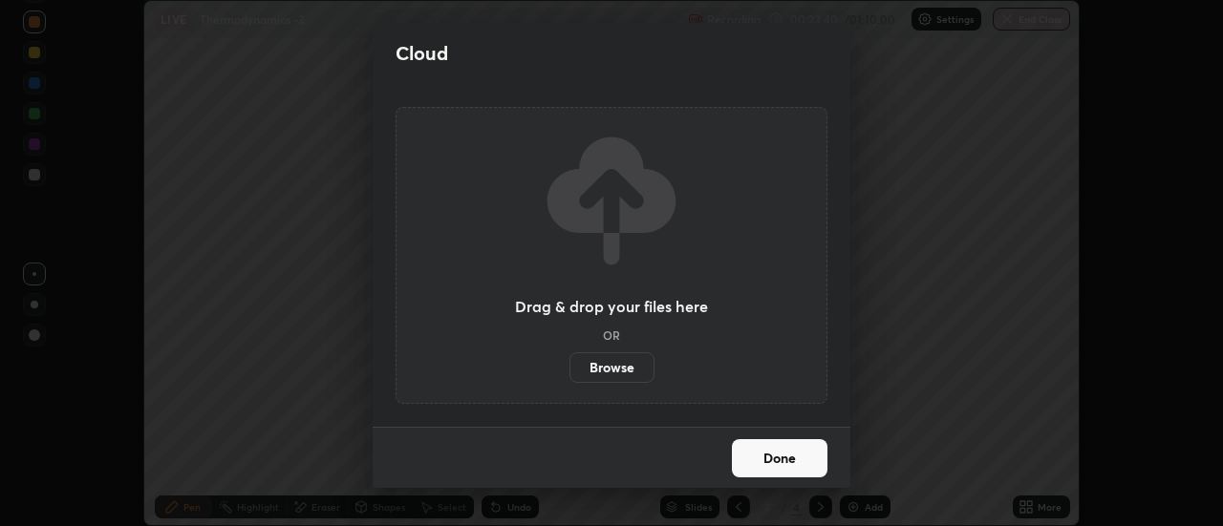
click at [626, 370] on label "Browse" at bounding box center [611, 367] width 85 height 31
click at [569, 370] on input "Browse" at bounding box center [569, 367] width 0 height 31
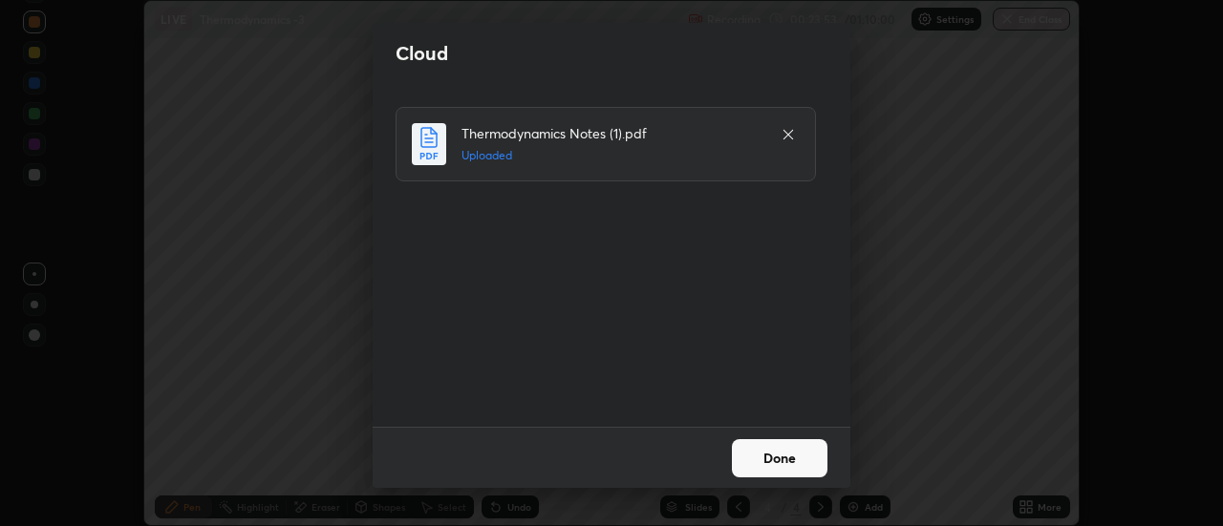
click at [785, 457] on button "Done" at bounding box center [780, 458] width 96 height 38
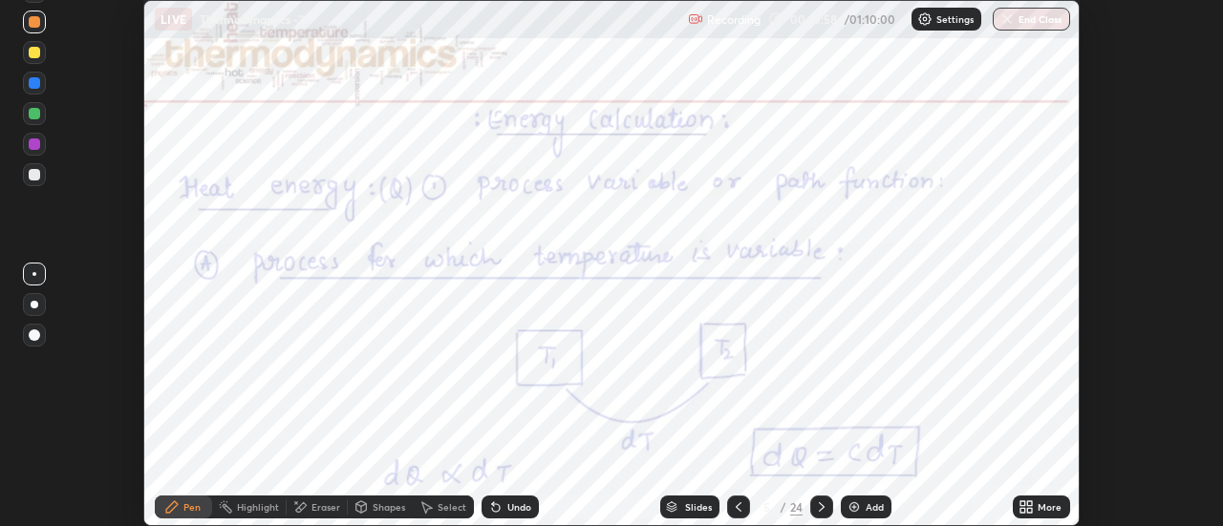
click at [1027, 501] on icon at bounding box center [1025, 507] width 15 height 15
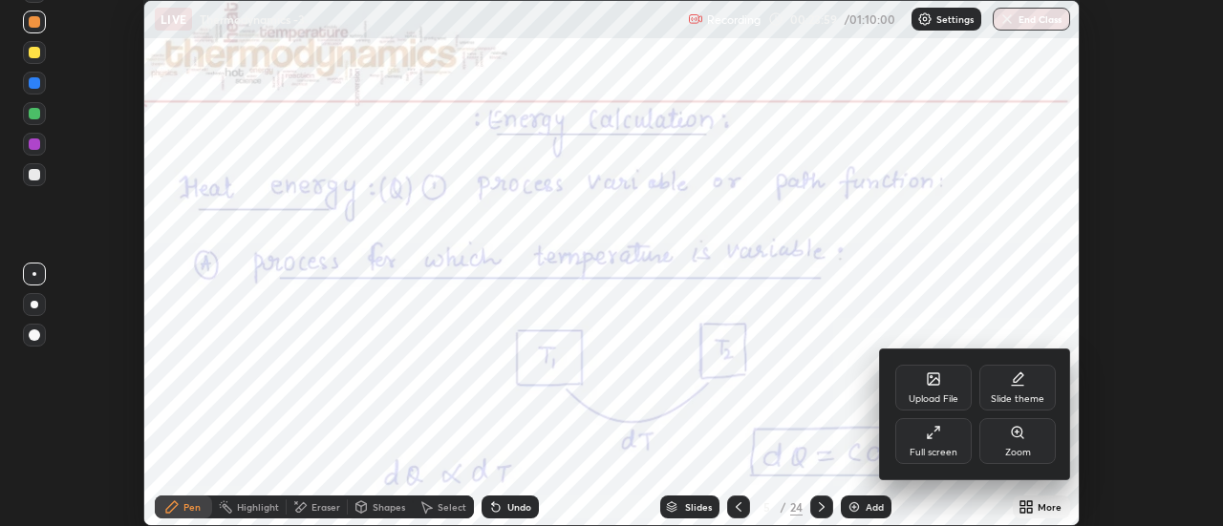
click at [939, 438] on icon at bounding box center [932, 432] width 15 height 15
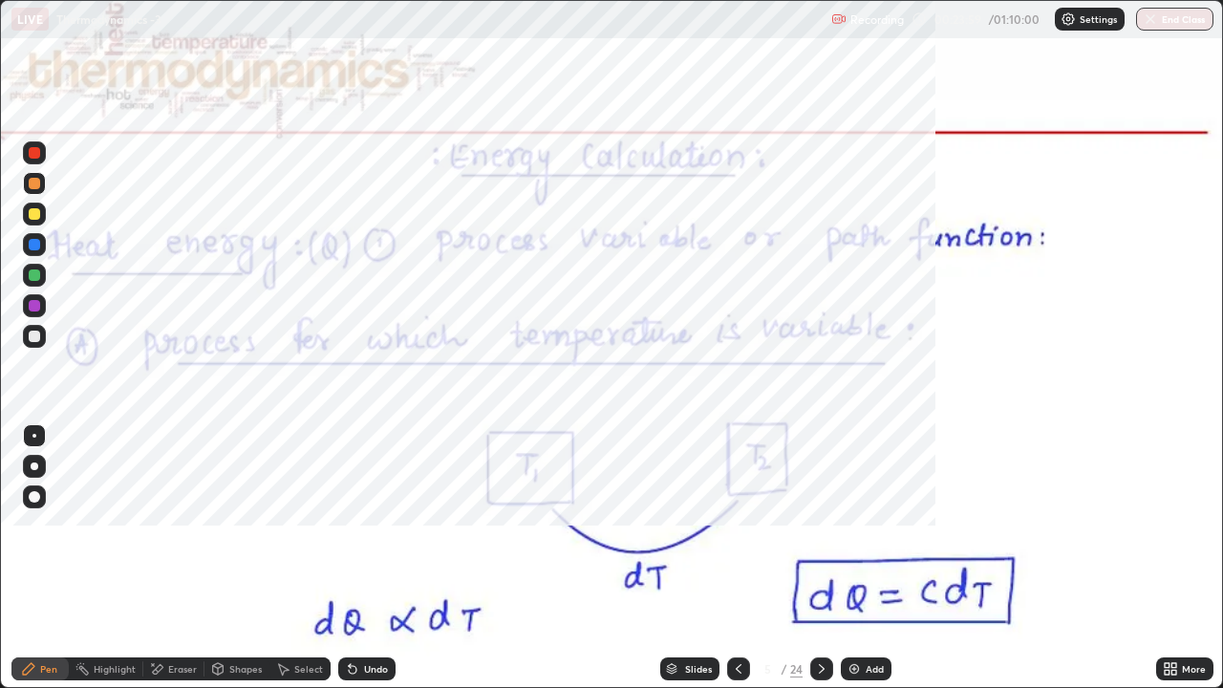
scroll to position [688, 1223]
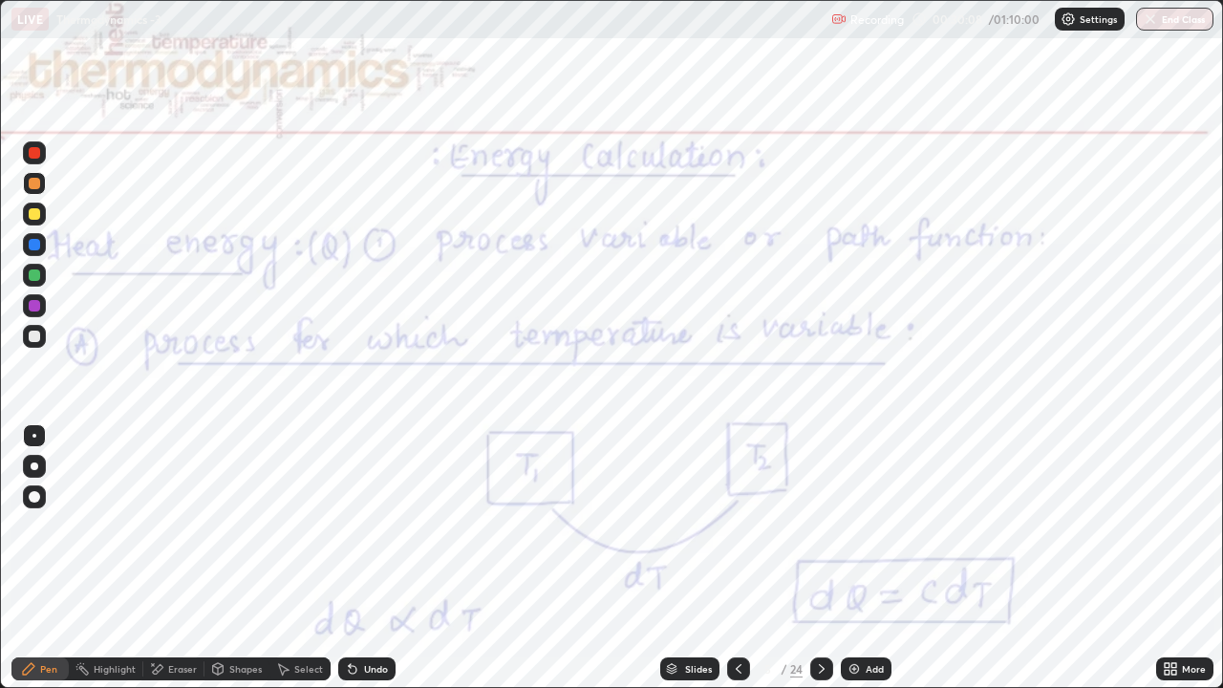
click at [180, 525] on div "Eraser" at bounding box center [182, 669] width 29 height 10
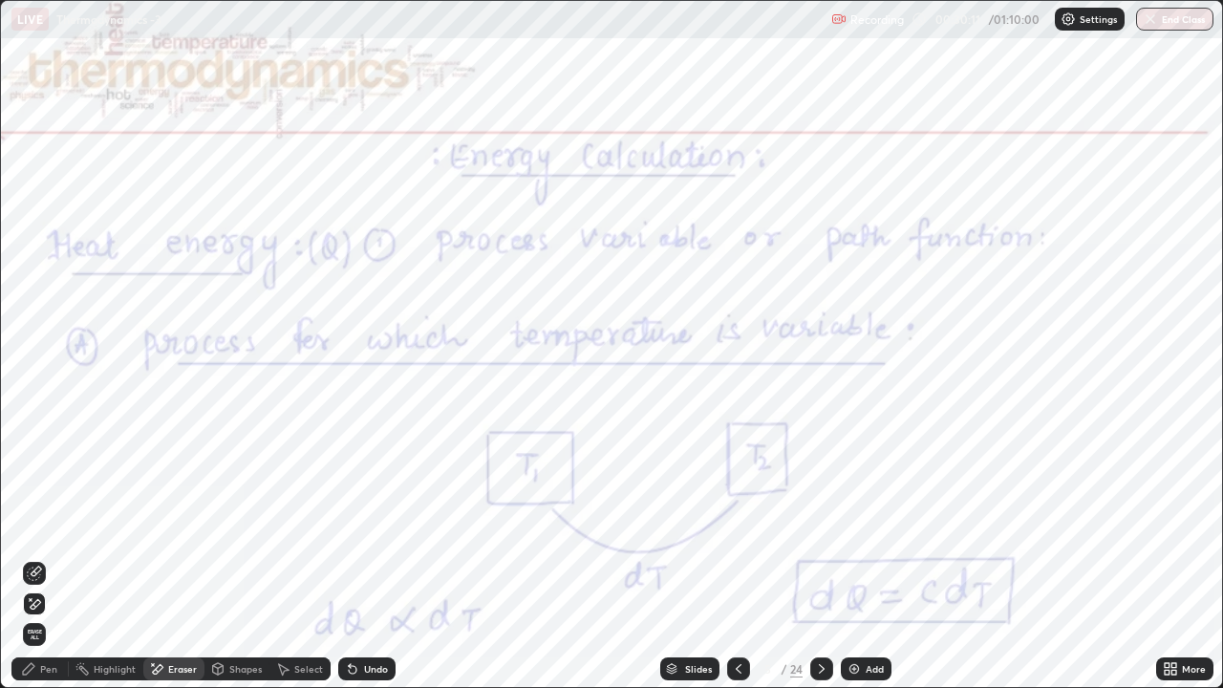
click at [35, 525] on icon at bounding box center [28, 668] width 15 height 15
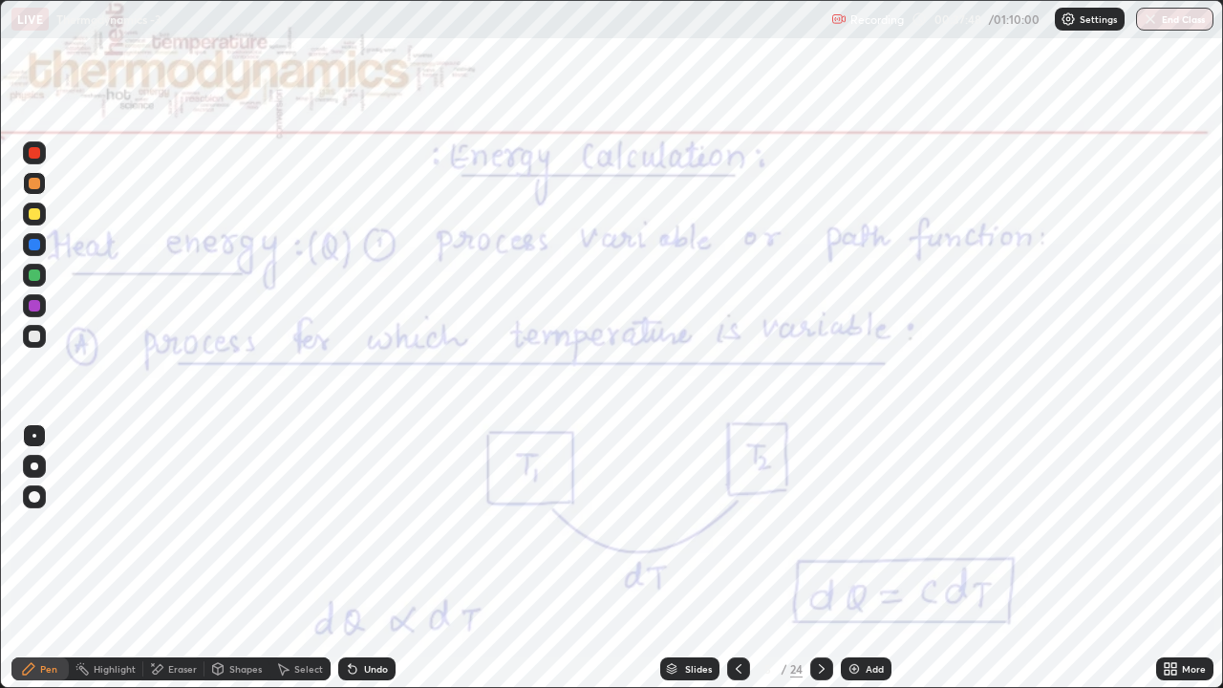
click at [858, 525] on img at bounding box center [853, 668] width 15 height 15
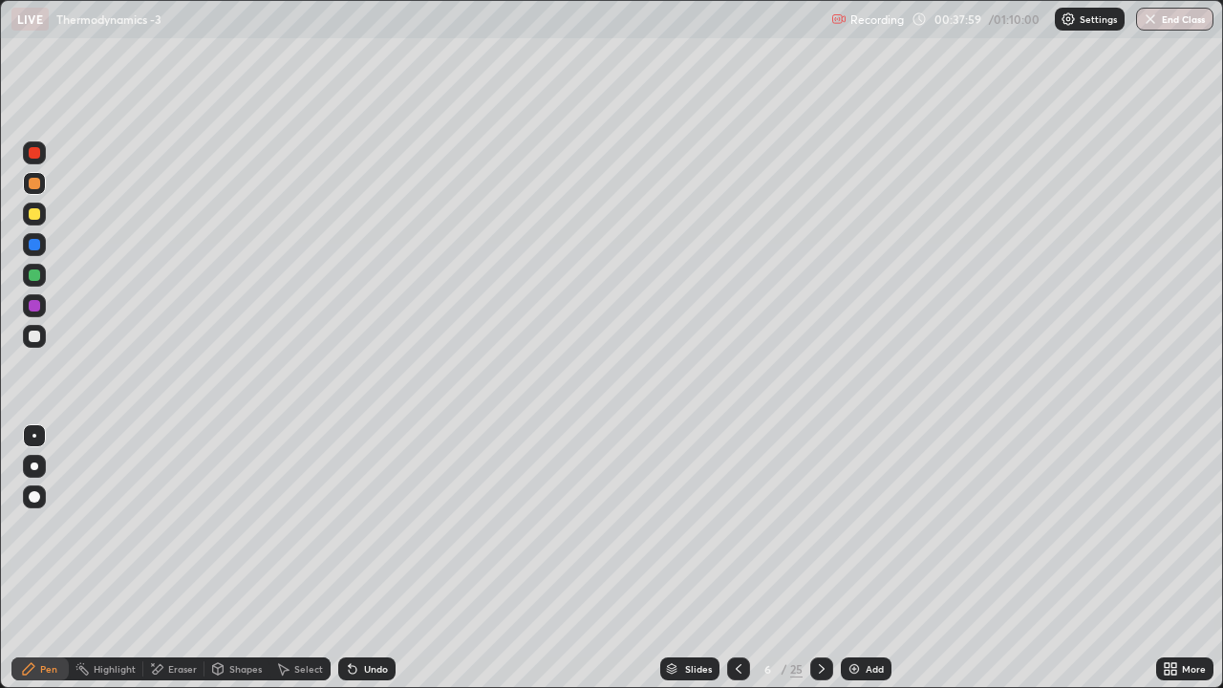
click at [369, 525] on div "Undo" at bounding box center [376, 669] width 24 height 10
click at [372, 525] on div "Undo" at bounding box center [376, 669] width 24 height 10
click at [373, 525] on div "Undo" at bounding box center [376, 669] width 24 height 10
click at [369, 525] on div "Undo" at bounding box center [376, 669] width 24 height 10
click at [819, 525] on icon at bounding box center [821, 668] width 15 height 15
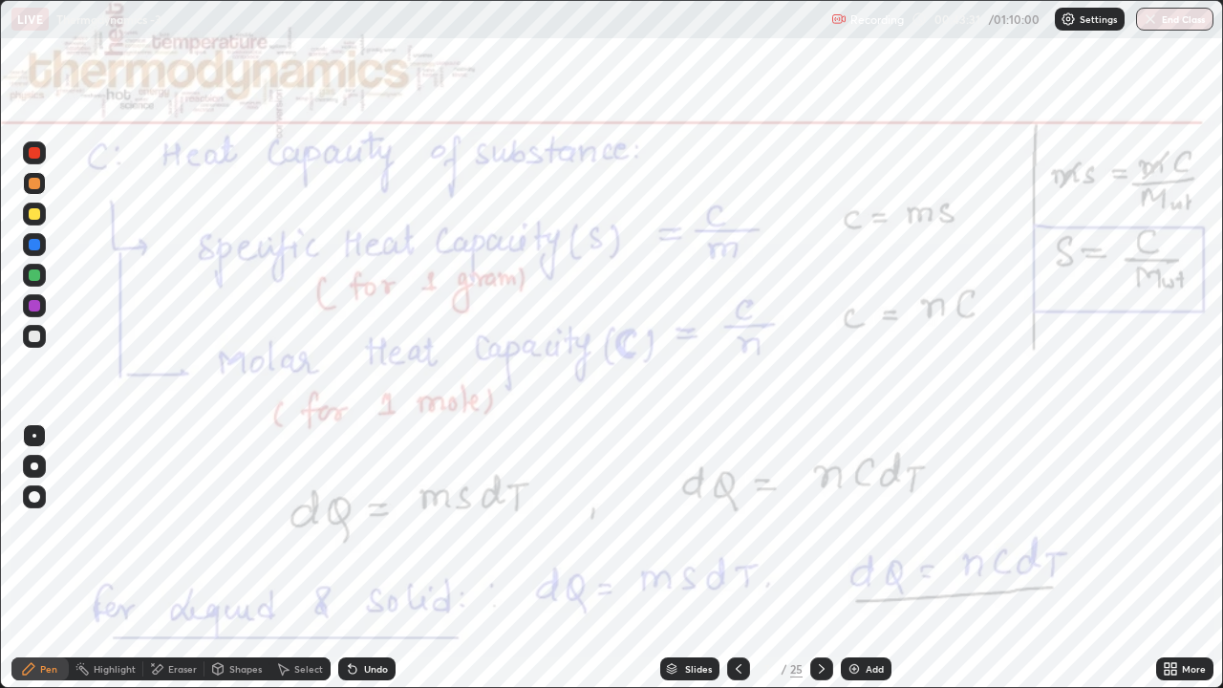
click at [819, 525] on icon at bounding box center [821, 668] width 15 height 15
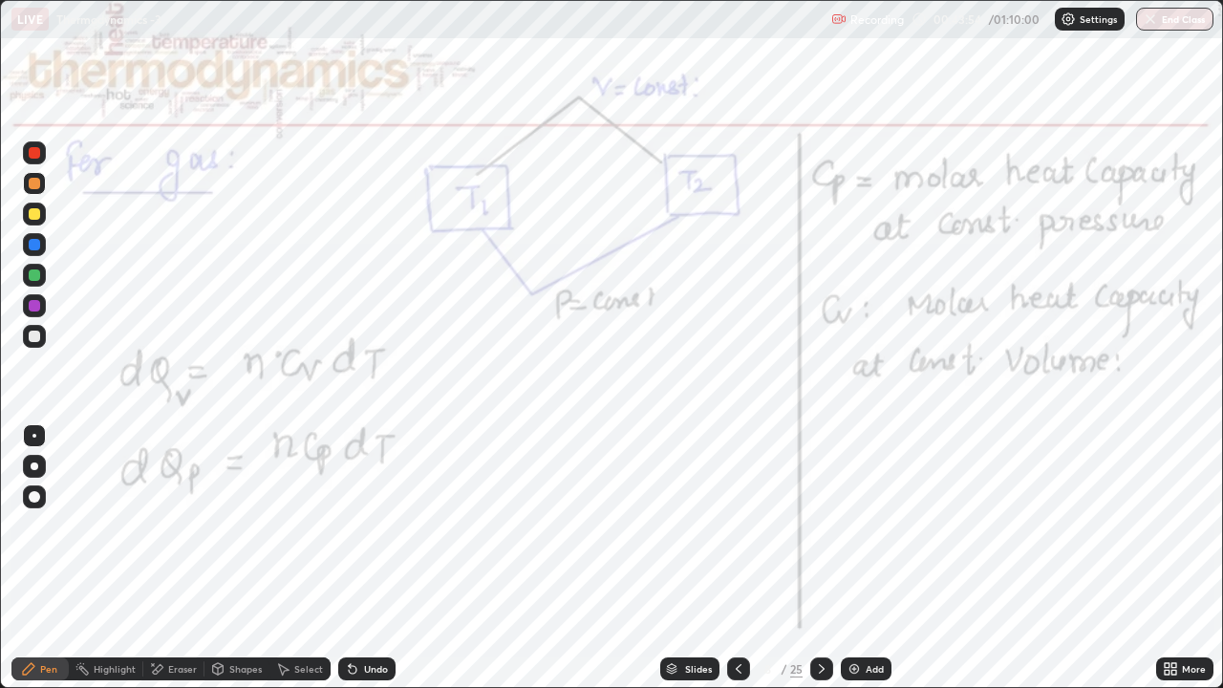
click at [232, 525] on div "Shapes" at bounding box center [245, 669] width 32 height 10
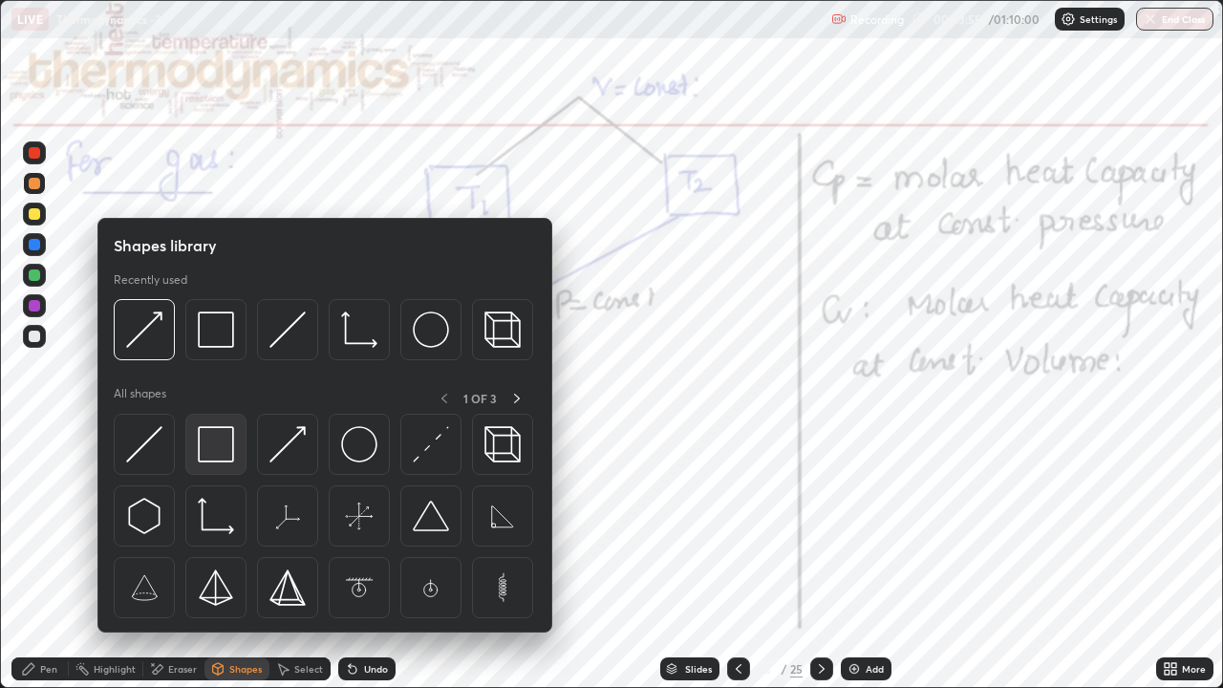
click at [221, 446] on img at bounding box center [216, 444] width 36 height 36
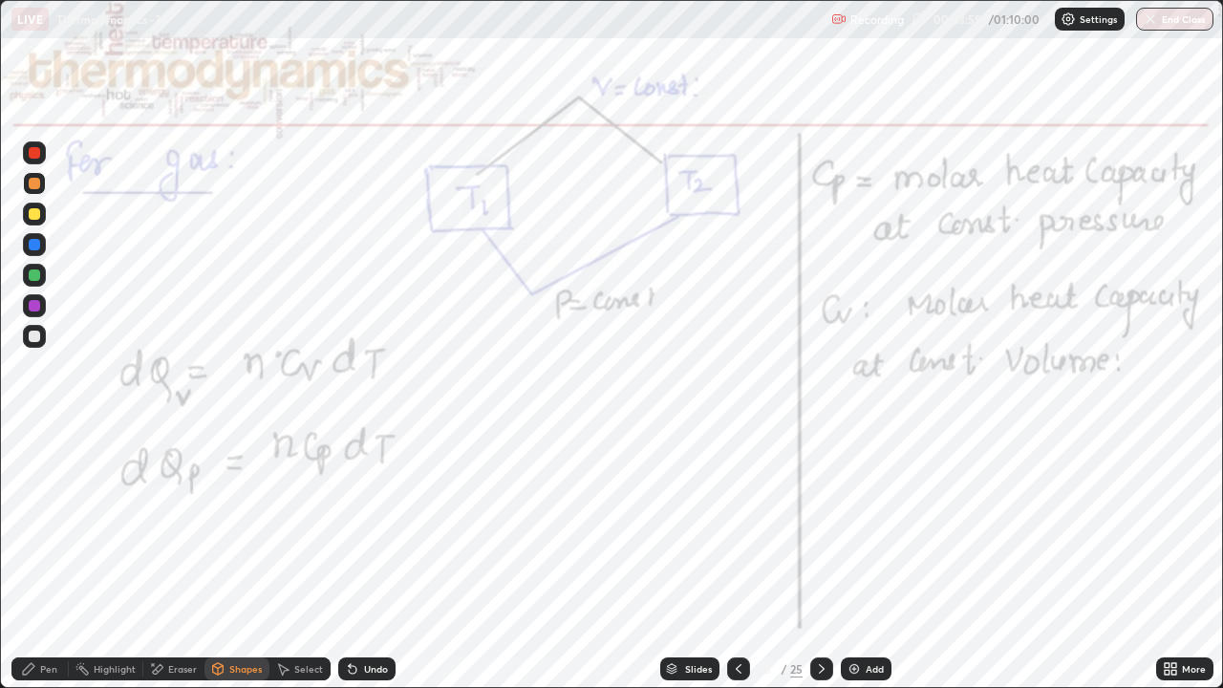
click at [33, 154] on div at bounding box center [34, 152] width 11 height 11
click at [828, 525] on div at bounding box center [821, 668] width 23 height 23
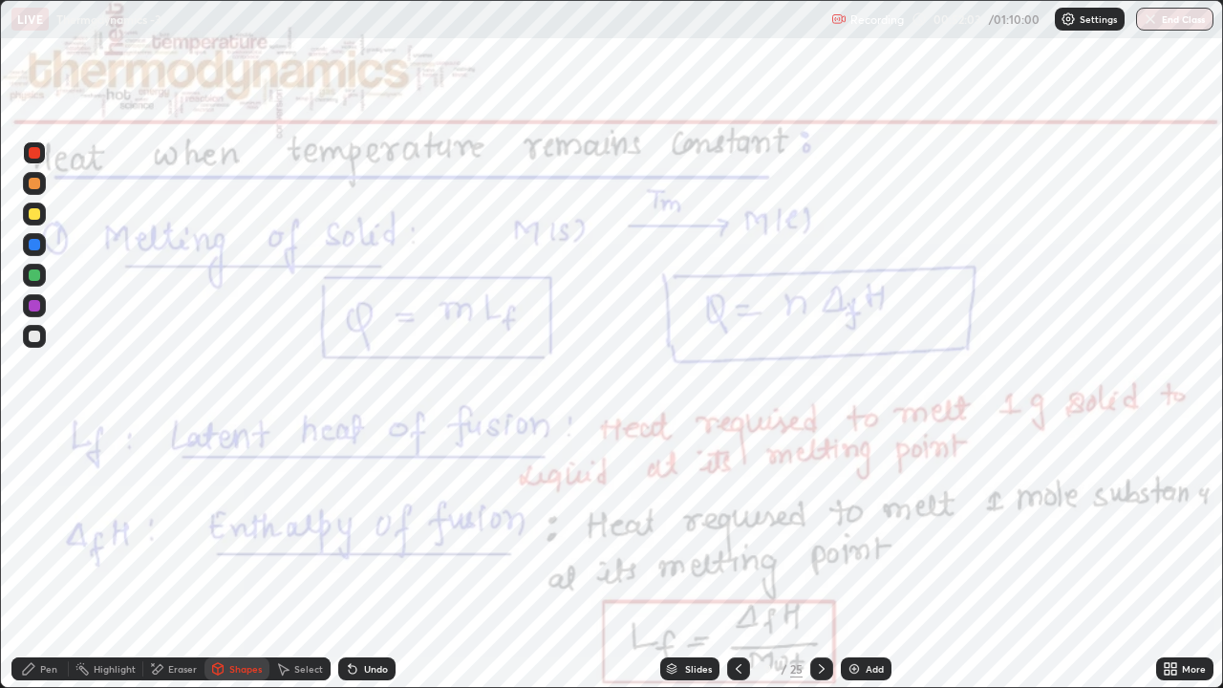
click at [820, 525] on icon at bounding box center [821, 668] width 15 height 15
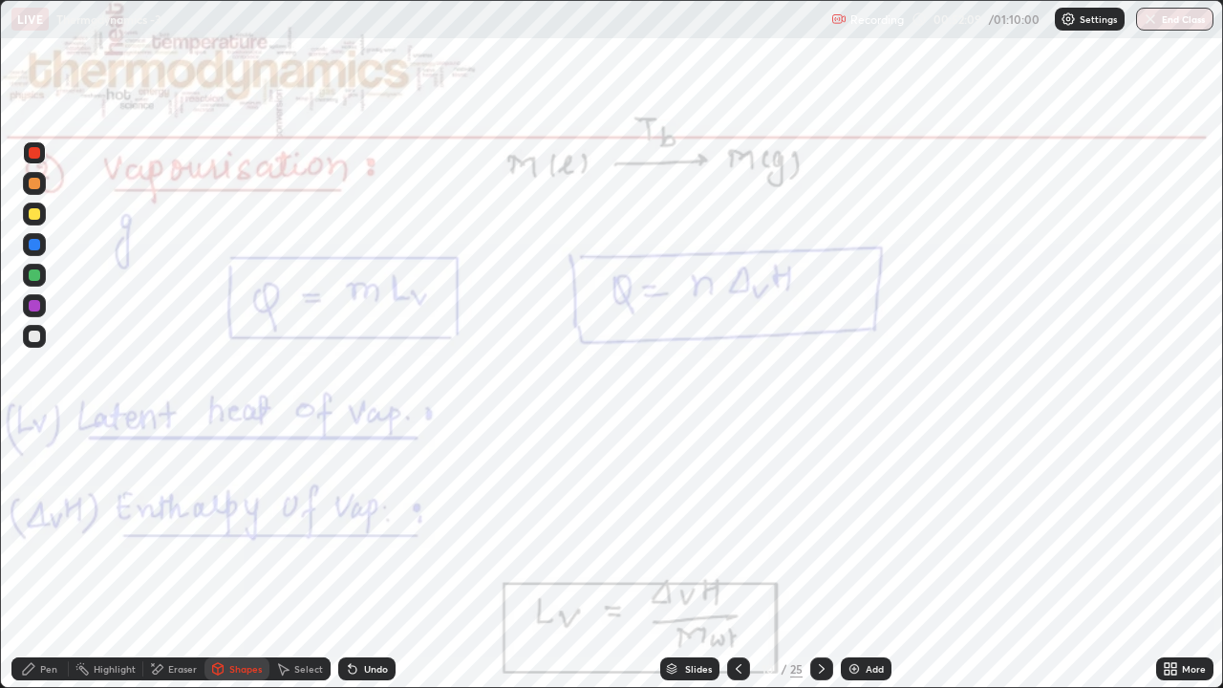
click at [829, 525] on div at bounding box center [821, 668] width 23 height 23
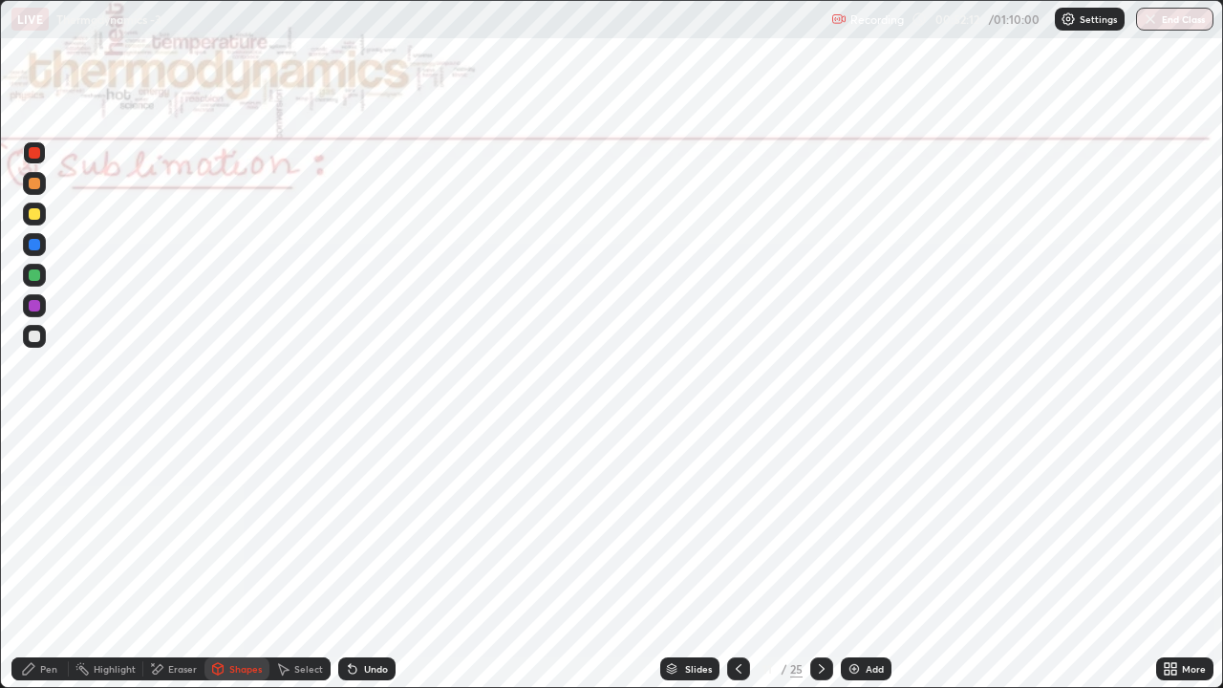
click at [819, 525] on icon at bounding box center [821, 668] width 15 height 15
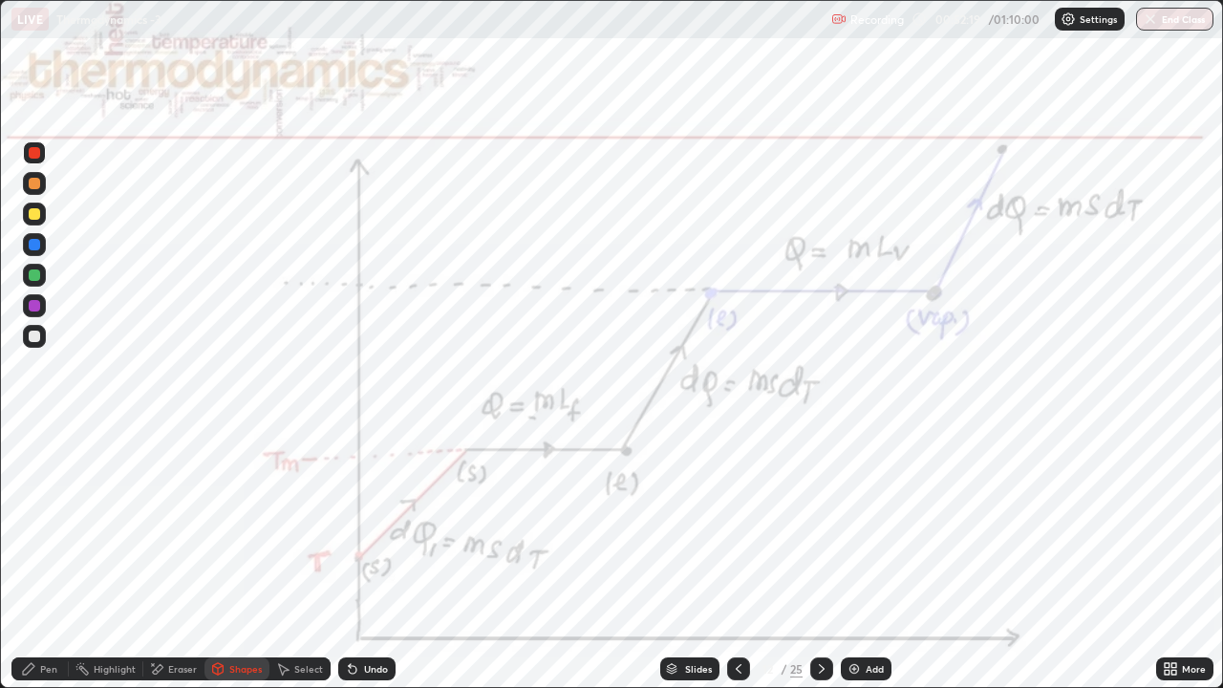
click at [827, 525] on div at bounding box center [821, 668] width 23 height 23
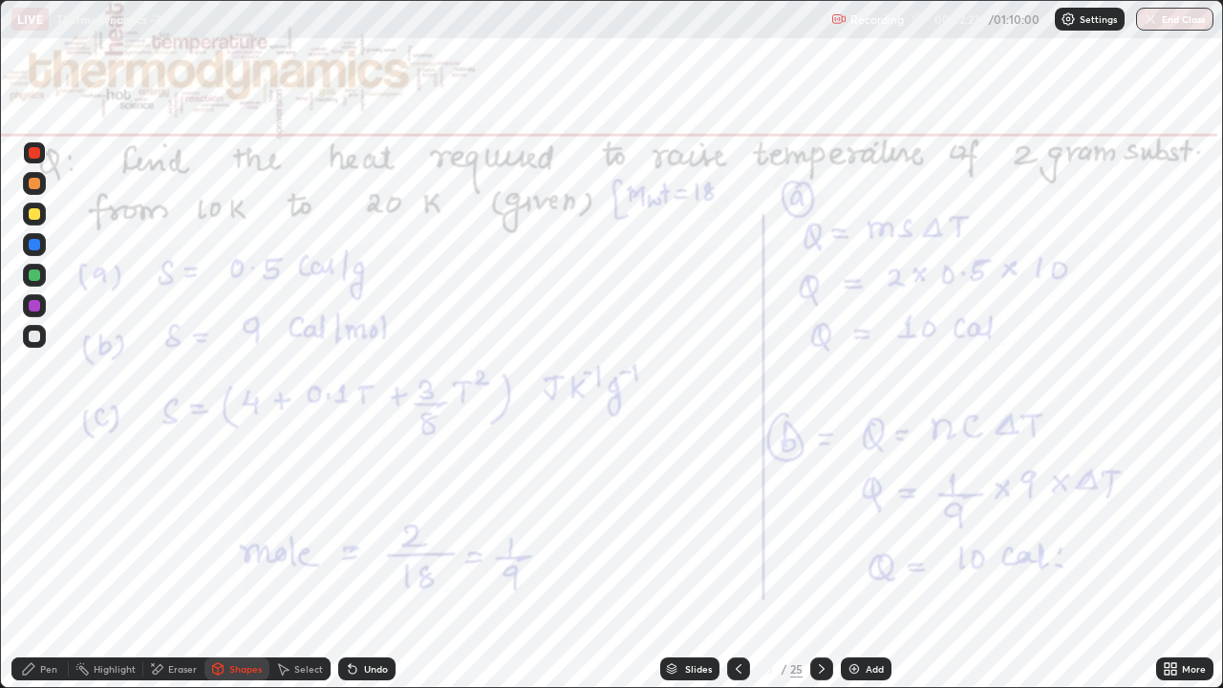
click at [828, 525] on div at bounding box center [821, 668] width 23 height 23
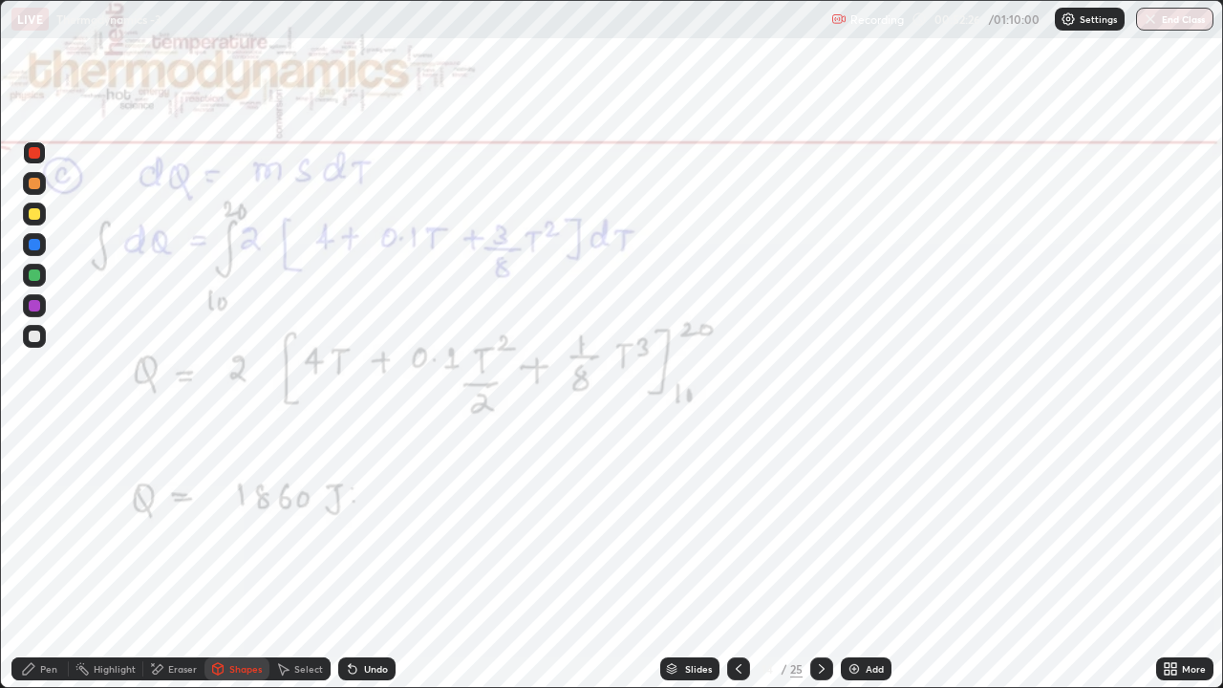
click at [831, 525] on div at bounding box center [821, 668] width 23 height 23
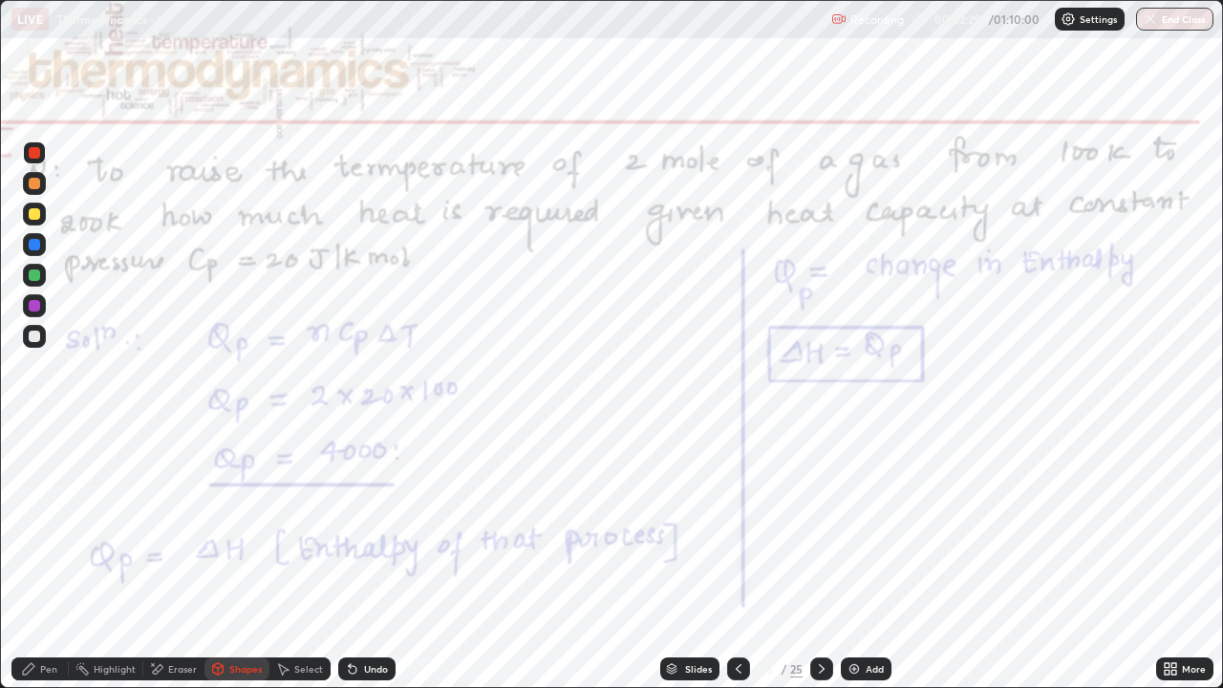
click at [822, 525] on icon at bounding box center [821, 668] width 15 height 15
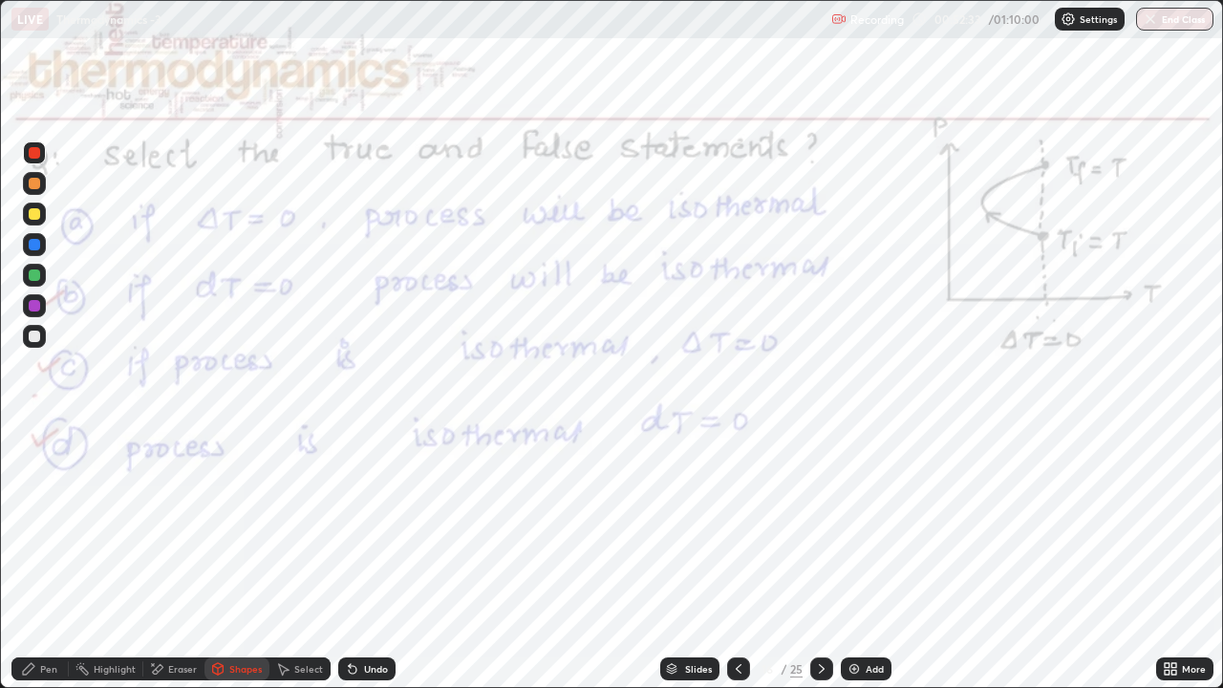
click at [830, 525] on div at bounding box center [821, 668] width 23 height 23
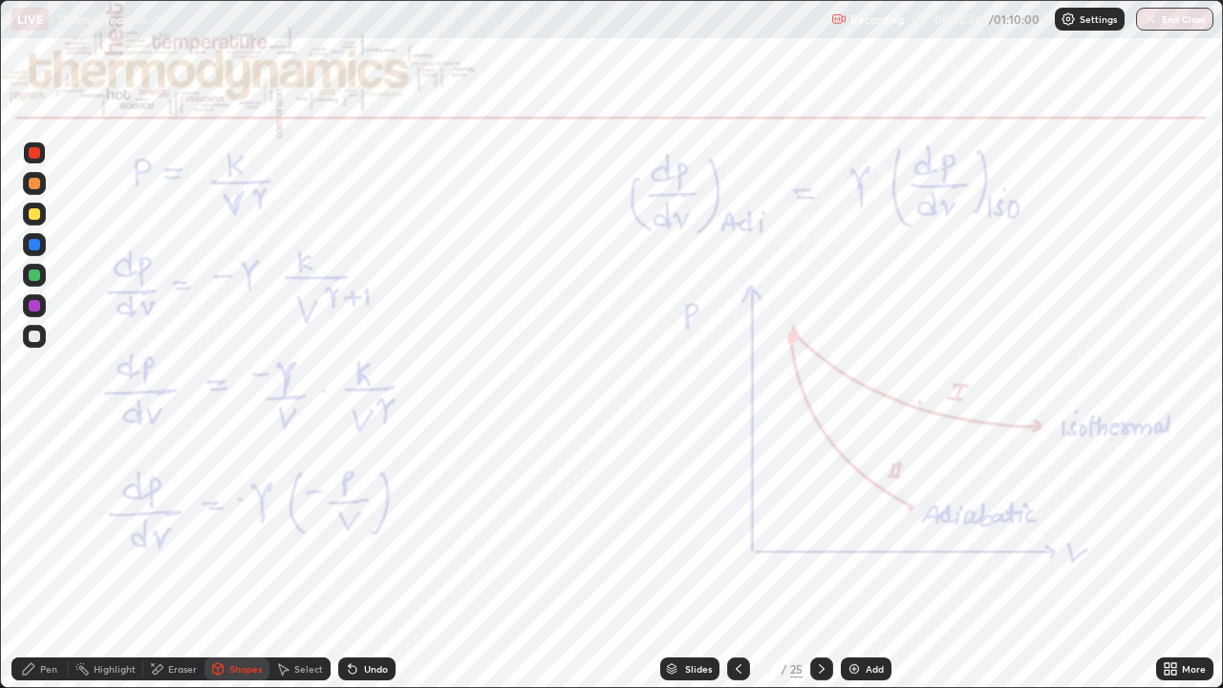
click at [819, 525] on icon at bounding box center [821, 668] width 15 height 15
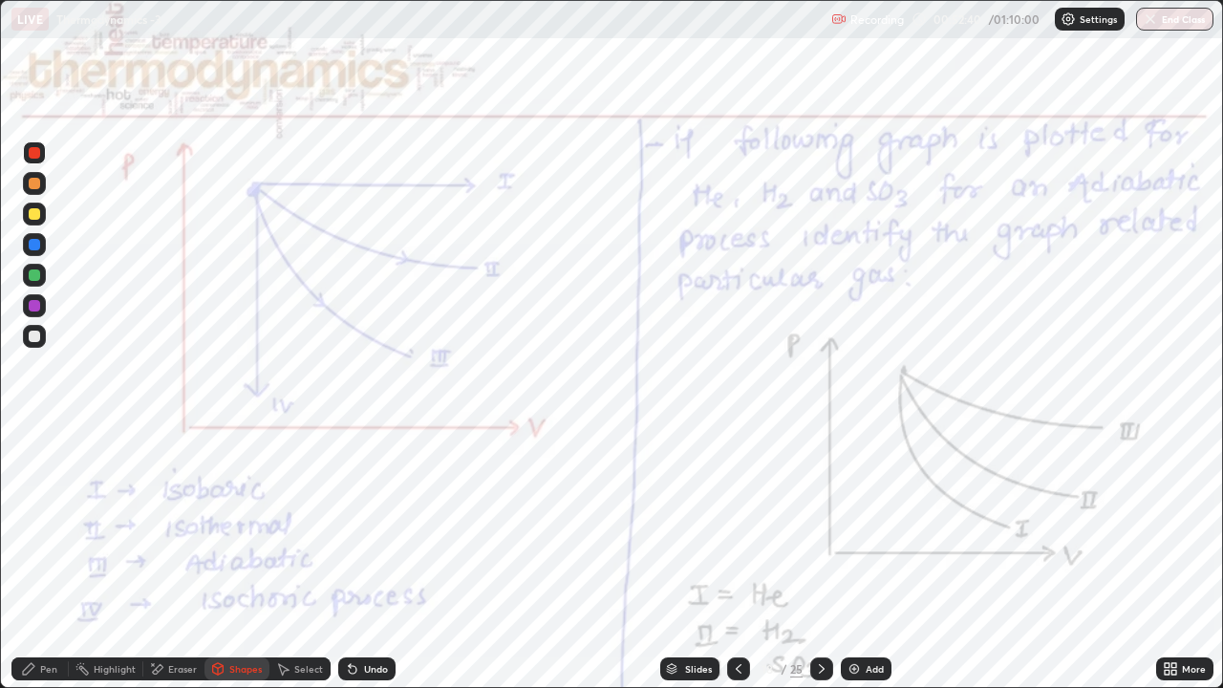
click at [830, 525] on div at bounding box center [821, 668] width 23 height 23
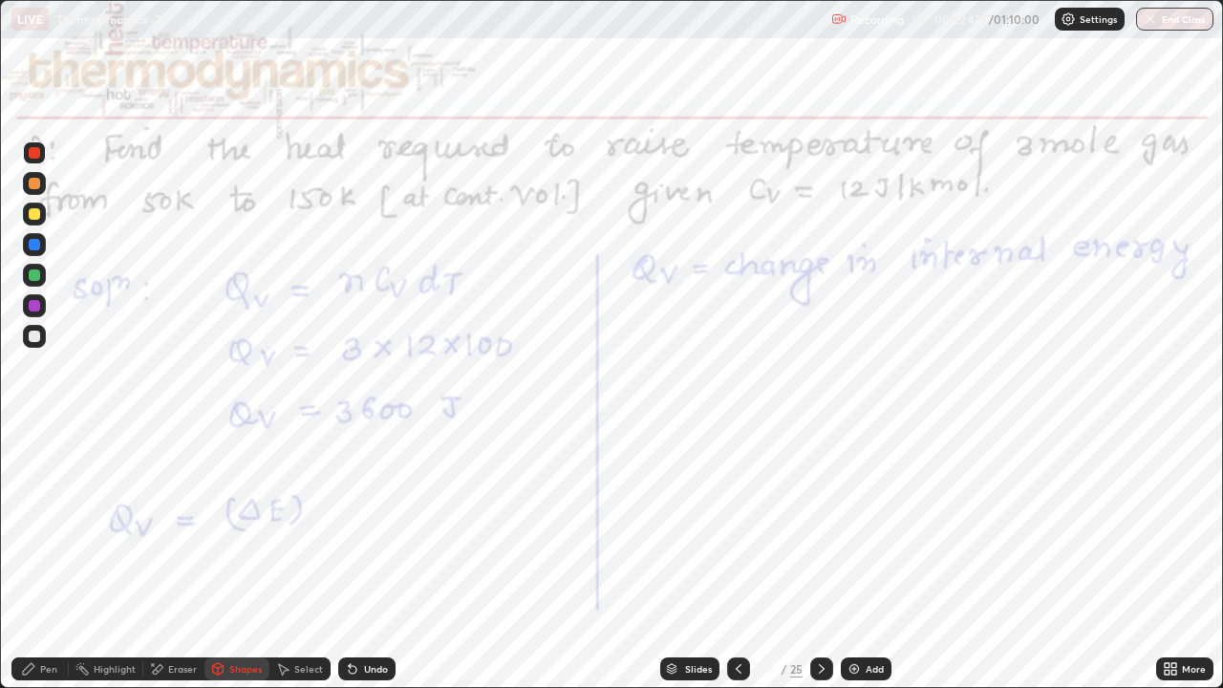
click at [828, 525] on div at bounding box center [821, 668] width 23 height 23
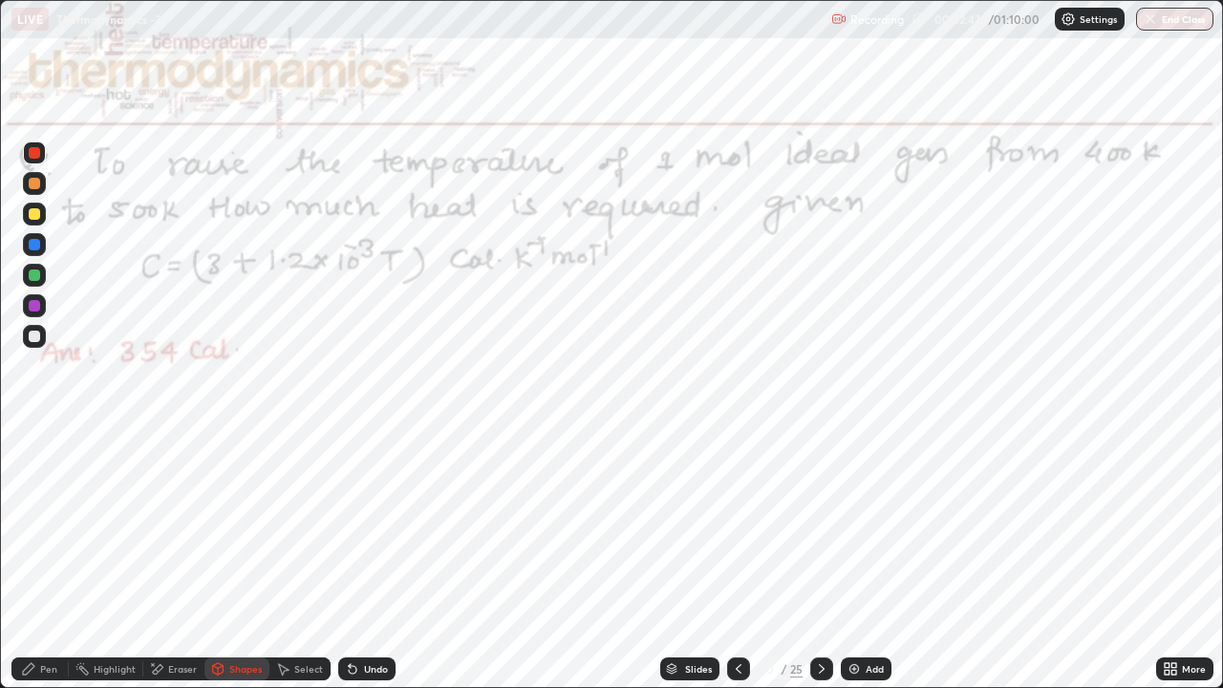
click at [819, 525] on icon at bounding box center [821, 668] width 15 height 15
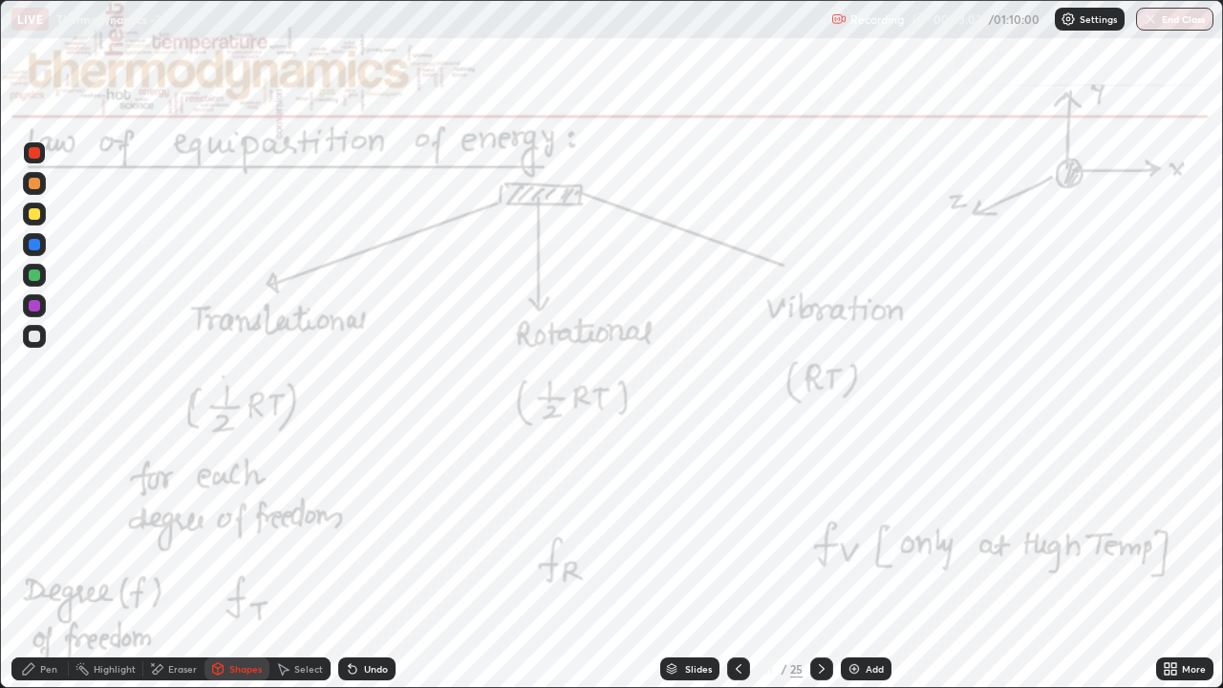
click at [706, 525] on div "Slides" at bounding box center [698, 669] width 27 height 10
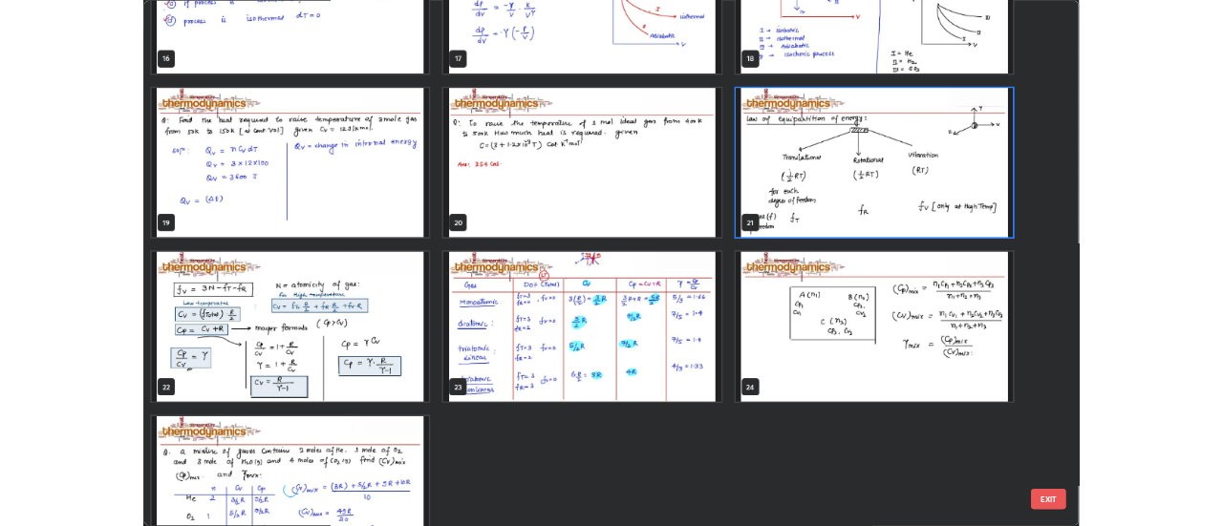
scroll to position [1215, 0]
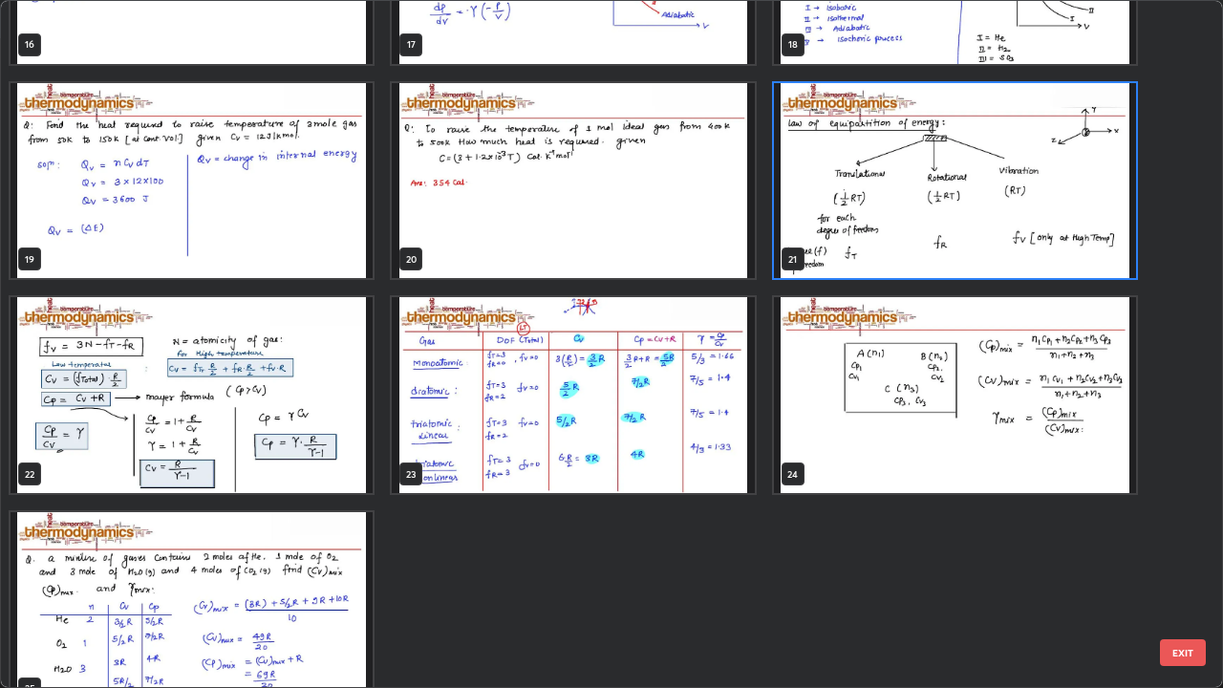
click at [1181, 525] on button "EXIT" at bounding box center [1182, 652] width 46 height 27
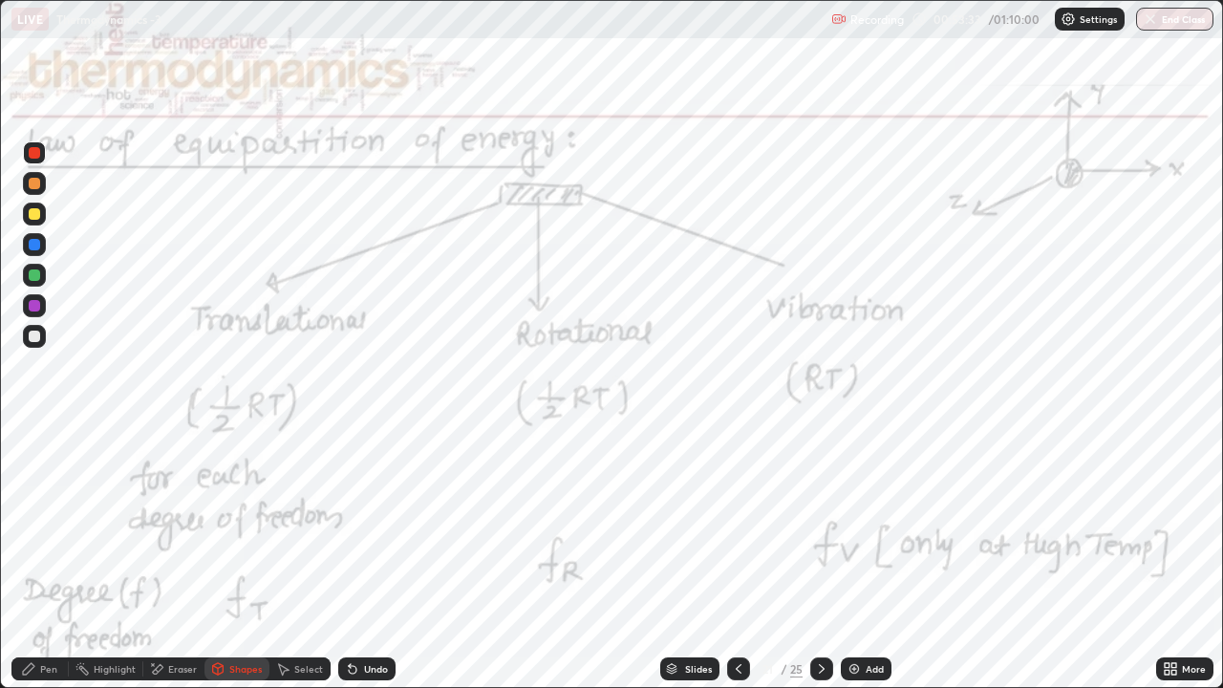
click at [1159, 21] on button "End Class" at bounding box center [1174, 19] width 77 height 23
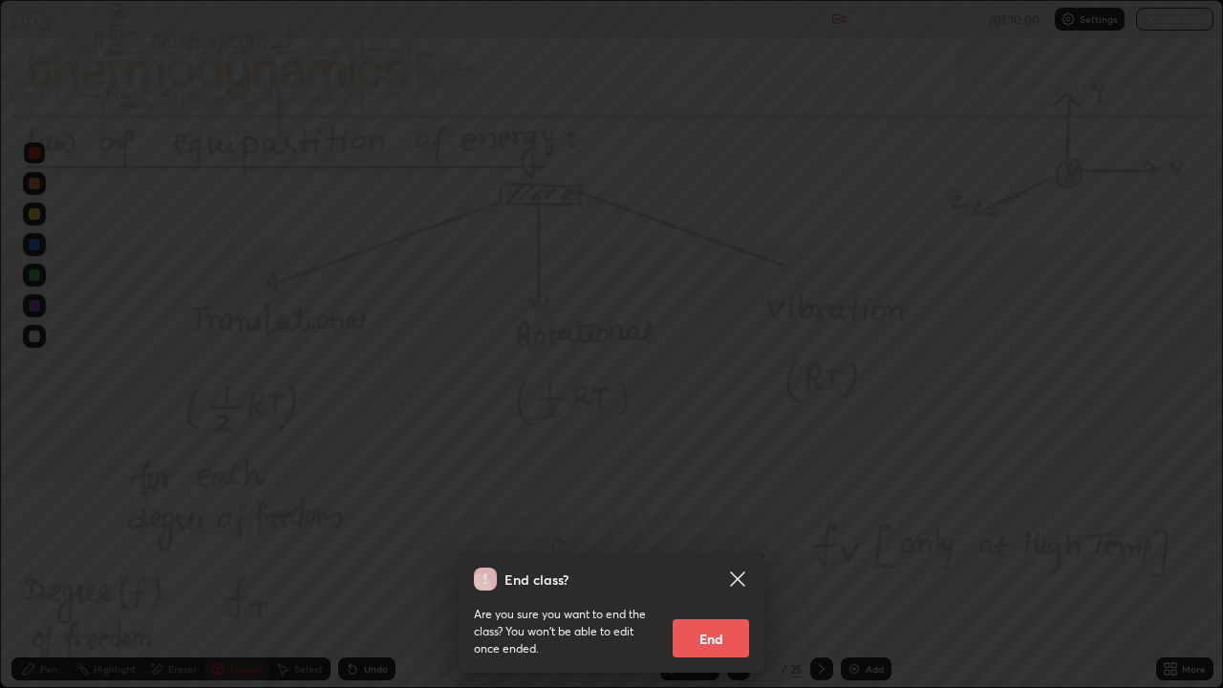
click at [722, 525] on button "End" at bounding box center [710, 638] width 76 height 38
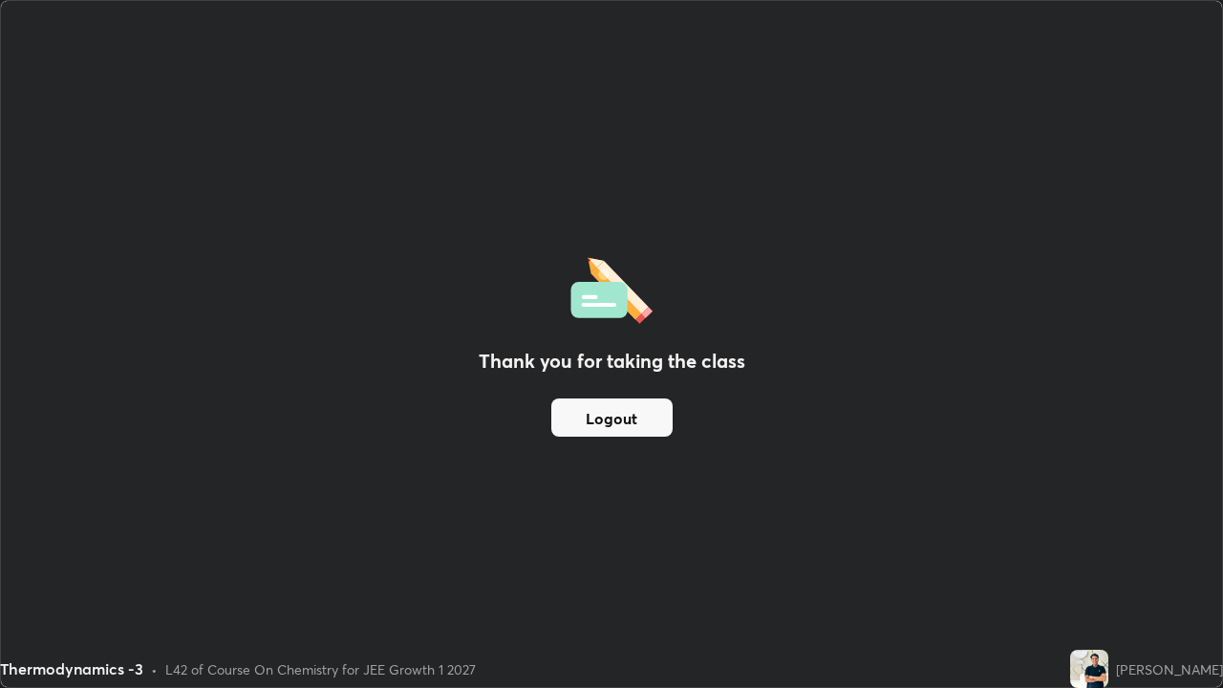
click at [828, 444] on div "Thank you for taking the class Logout" at bounding box center [611, 344] width 1221 height 686
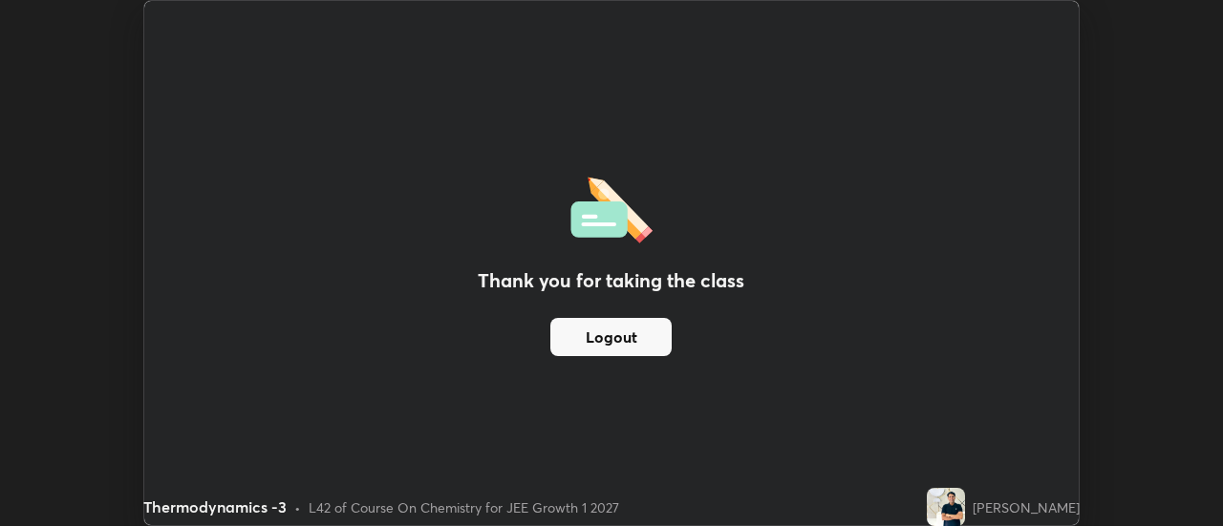
scroll to position [94982, 94285]
